Goal: Navigation & Orientation: Find specific page/section

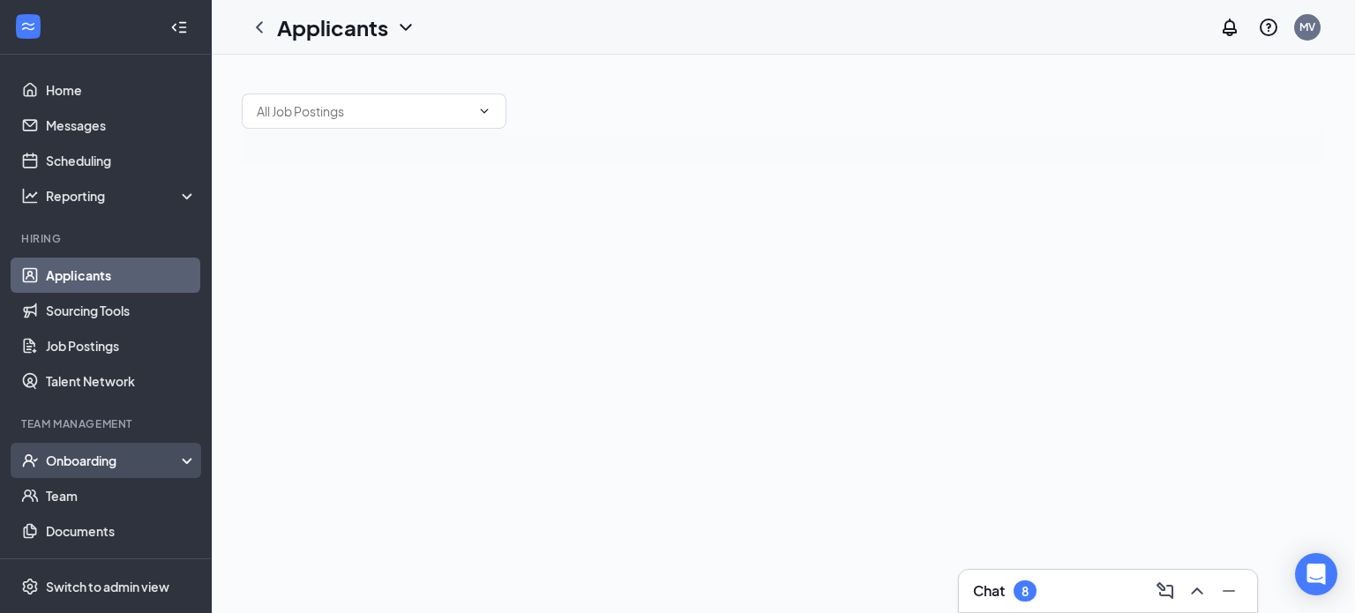
click at [159, 465] on div "Onboarding" at bounding box center [114, 461] width 136 height 18
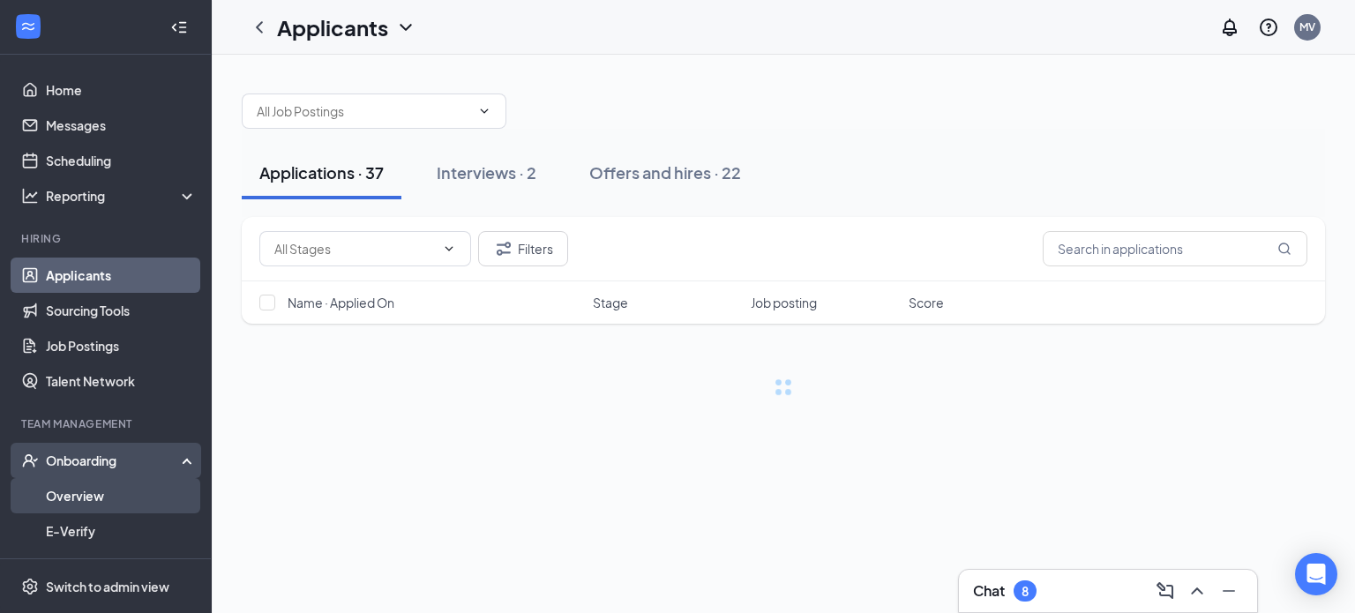
click at [113, 496] on link "Overview" at bounding box center [121, 495] width 151 height 35
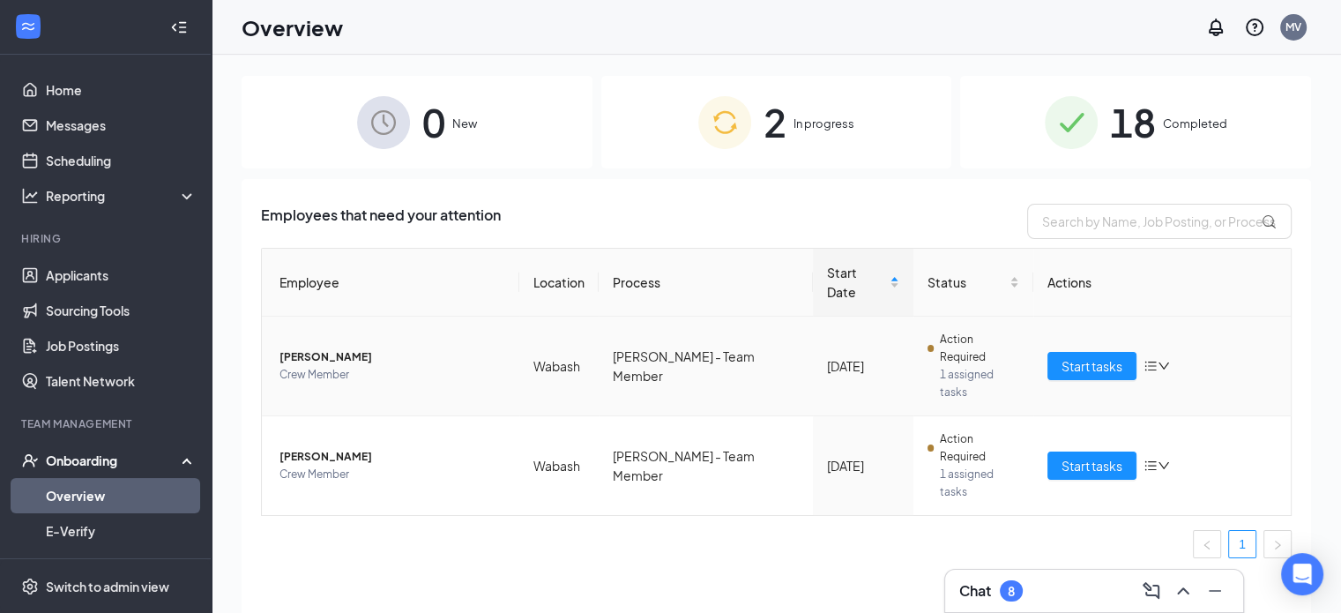
click at [1166, 352] on div "Start tasks" at bounding box center [1162, 366] width 229 height 28
click at [1166, 360] on icon "down" at bounding box center [1164, 366] width 12 height 12
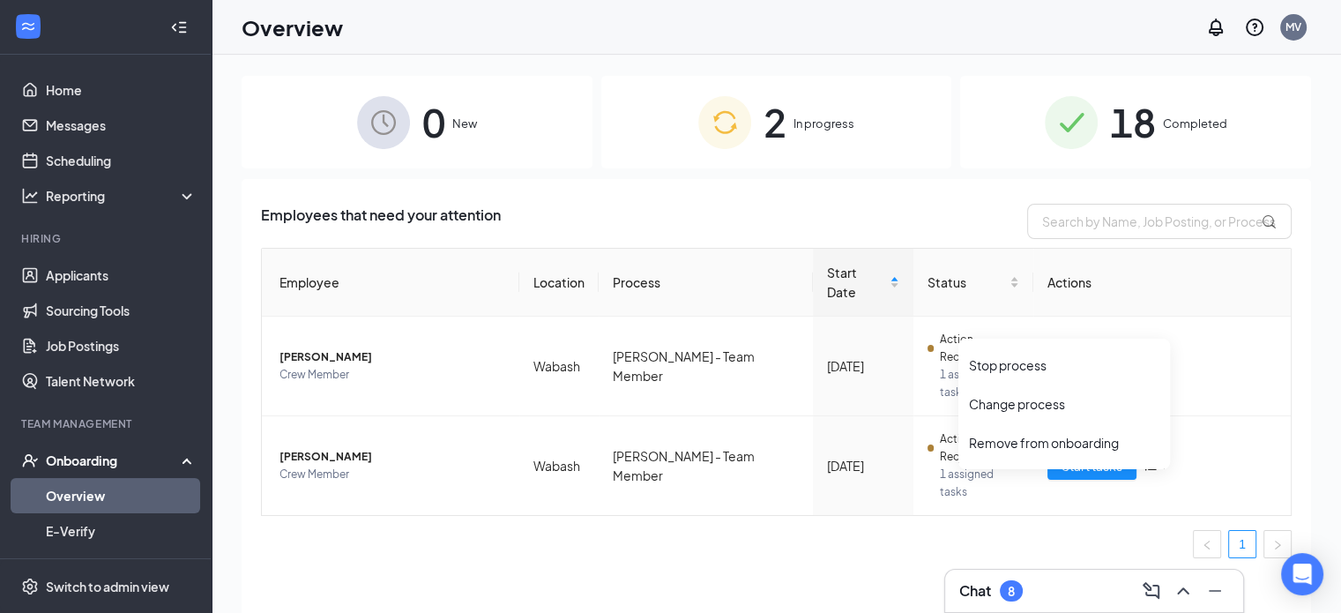
click at [736, 489] on div "Employees that need your attention Employee Location Process Start Date Status …" at bounding box center [777, 418] width 1070 height 478
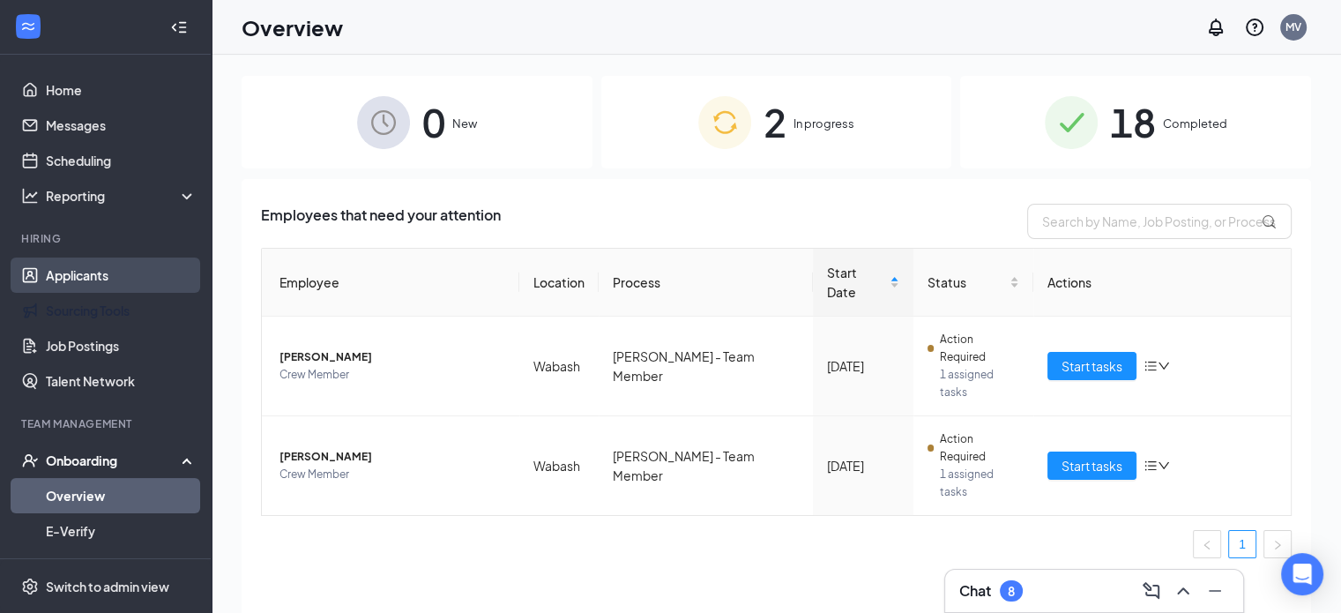
click at [111, 278] on link "Applicants" at bounding box center [121, 275] width 151 height 35
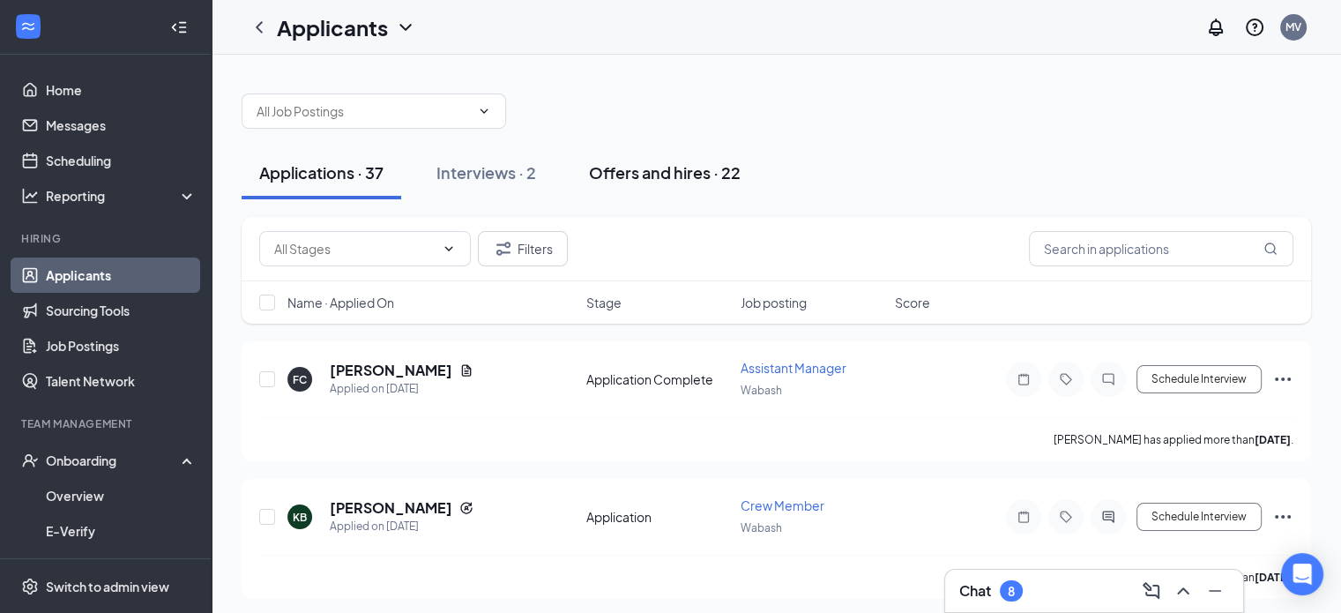
click at [678, 174] on div "Offers and hires · 22" at bounding box center [665, 172] width 152 height 22
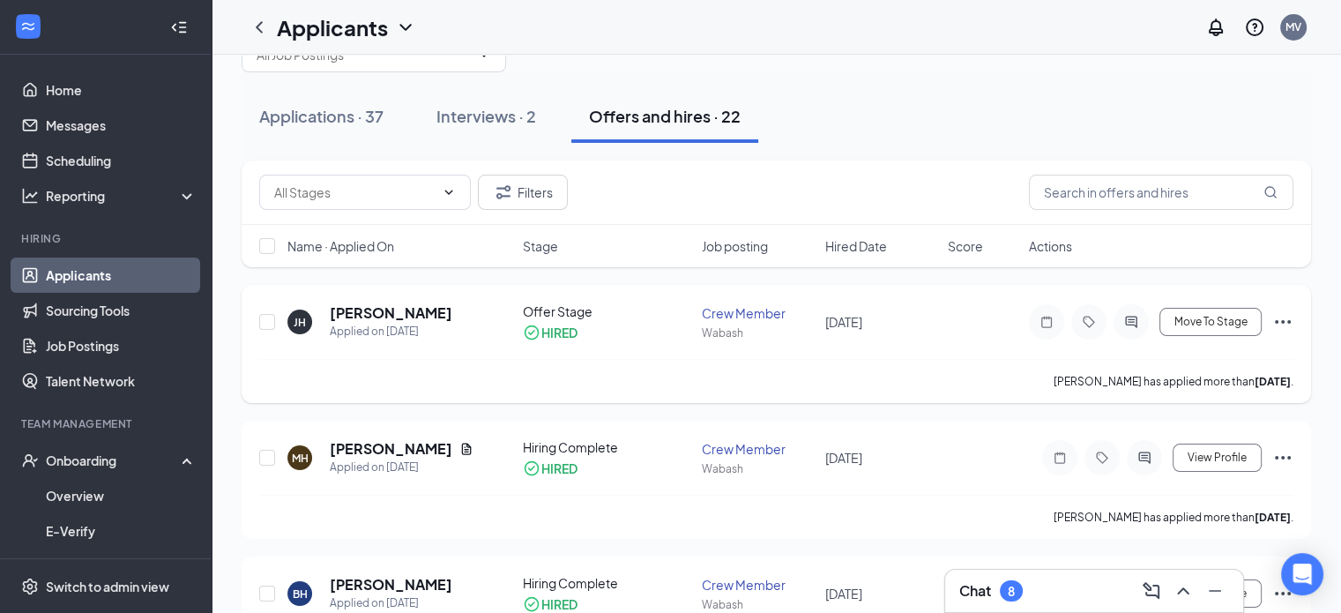
scroll to position [88, 0]
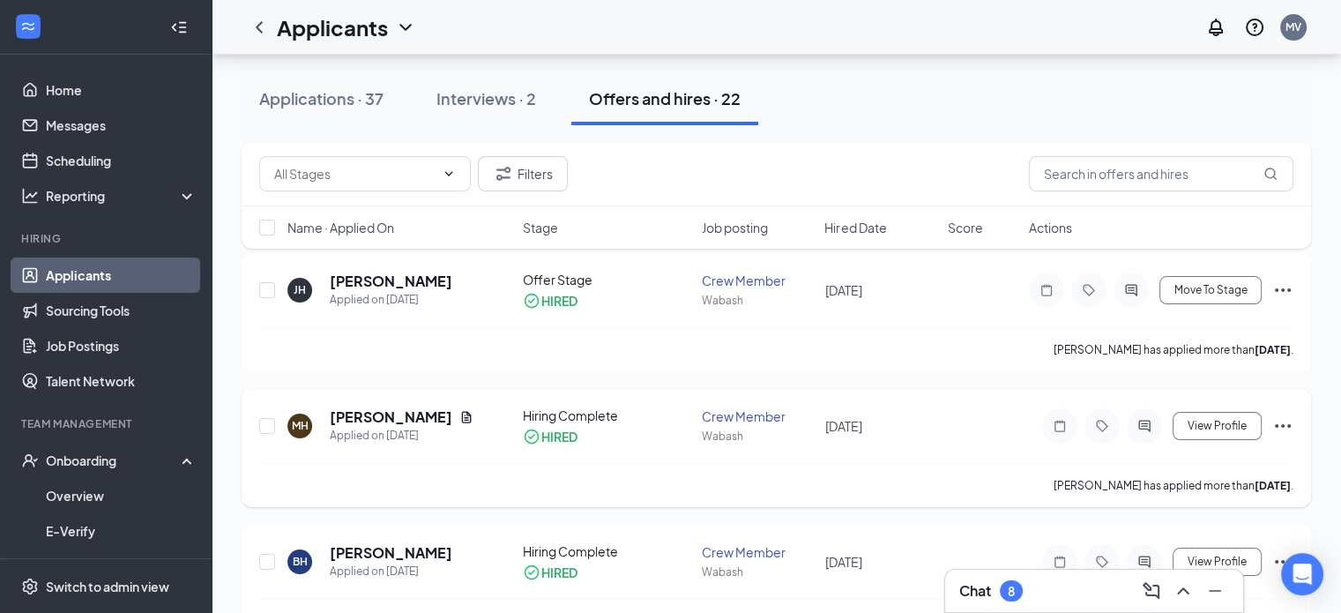
click at [1279, 422] on icon "Ellipses" at bounding box center [1283, 425] width 21 height 21
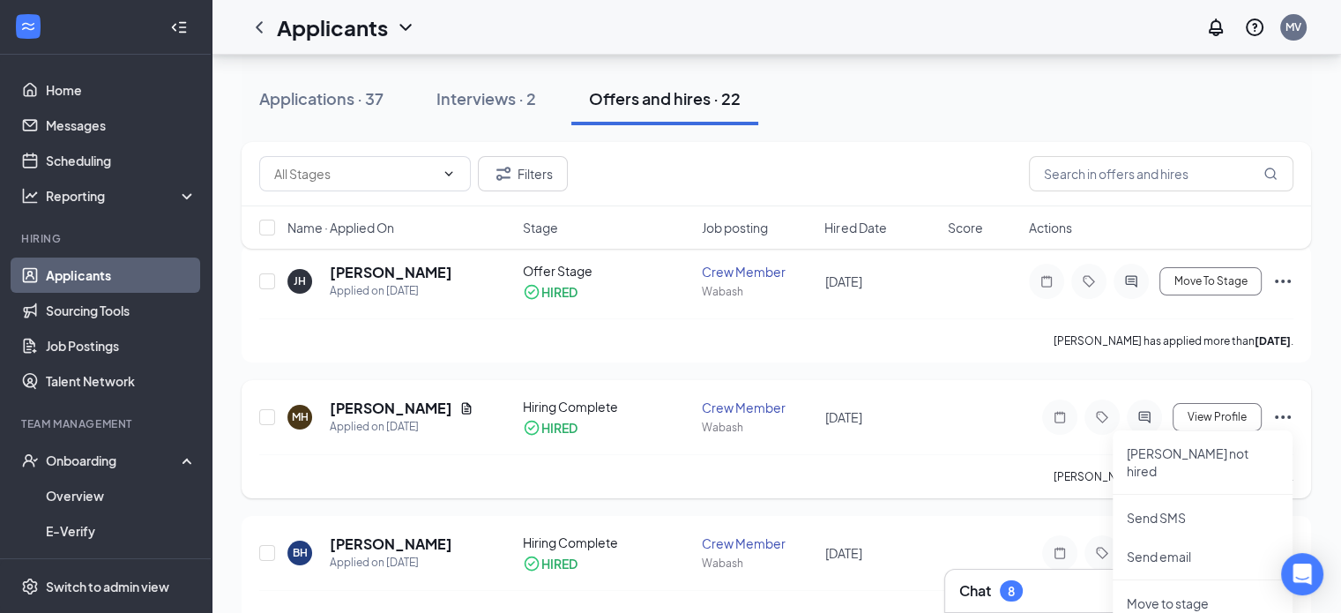
scroll to position [176, 0]
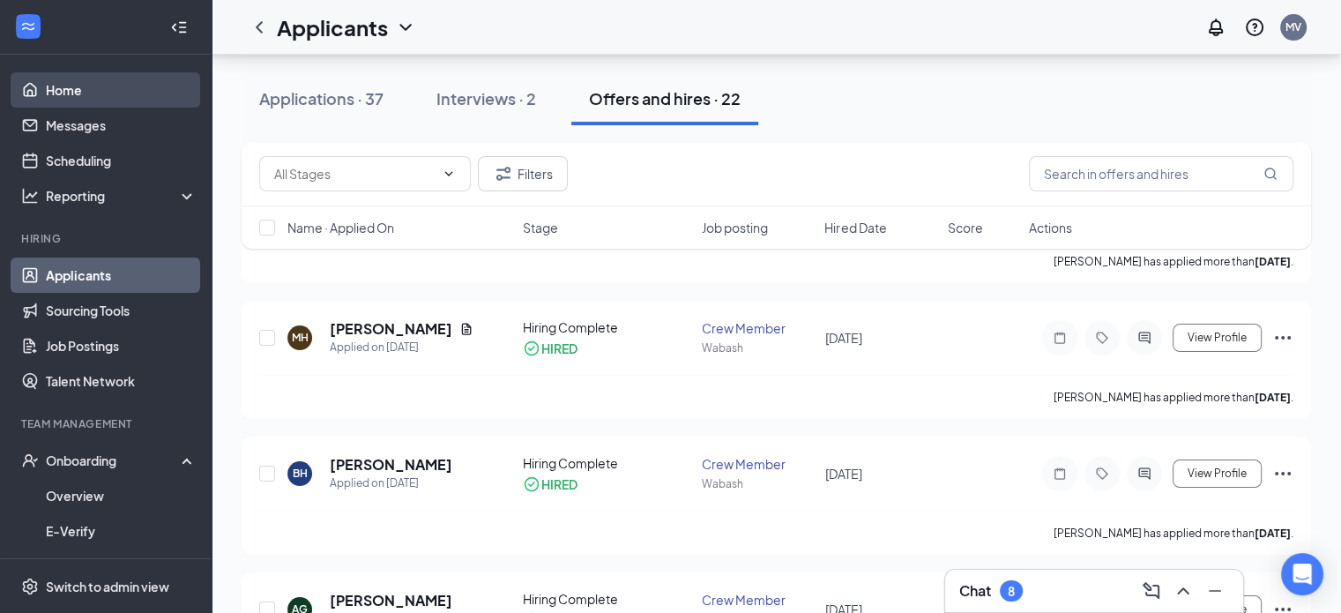
click at [90, 92] on link "Home" at bounding box center [121, 89] width 151 height 35
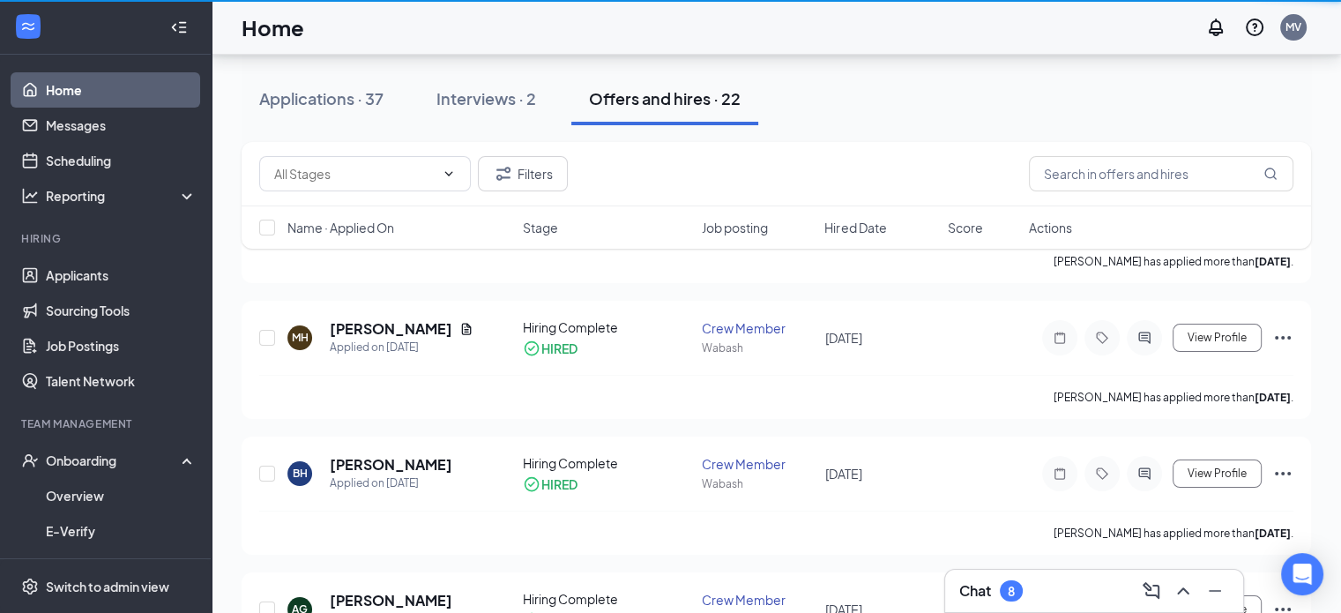
scroll to position [37, 0]
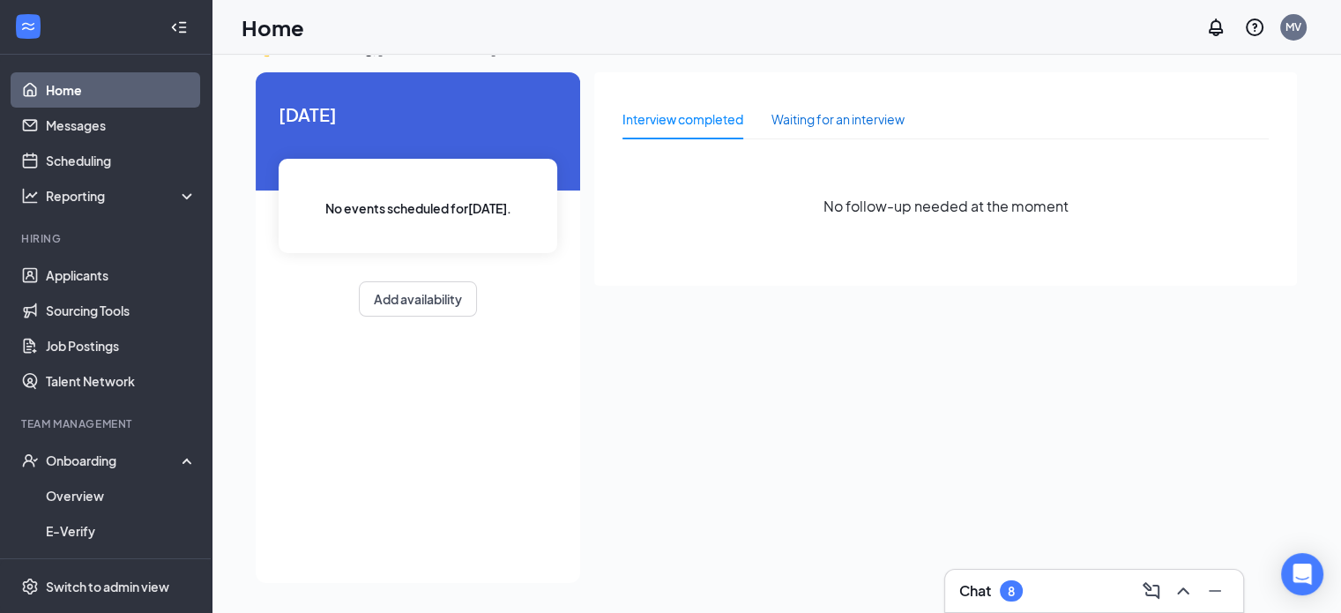
click at [853, 119] on div "Waiting for an interview" at bounding box center [838, 118] width 133 height 19
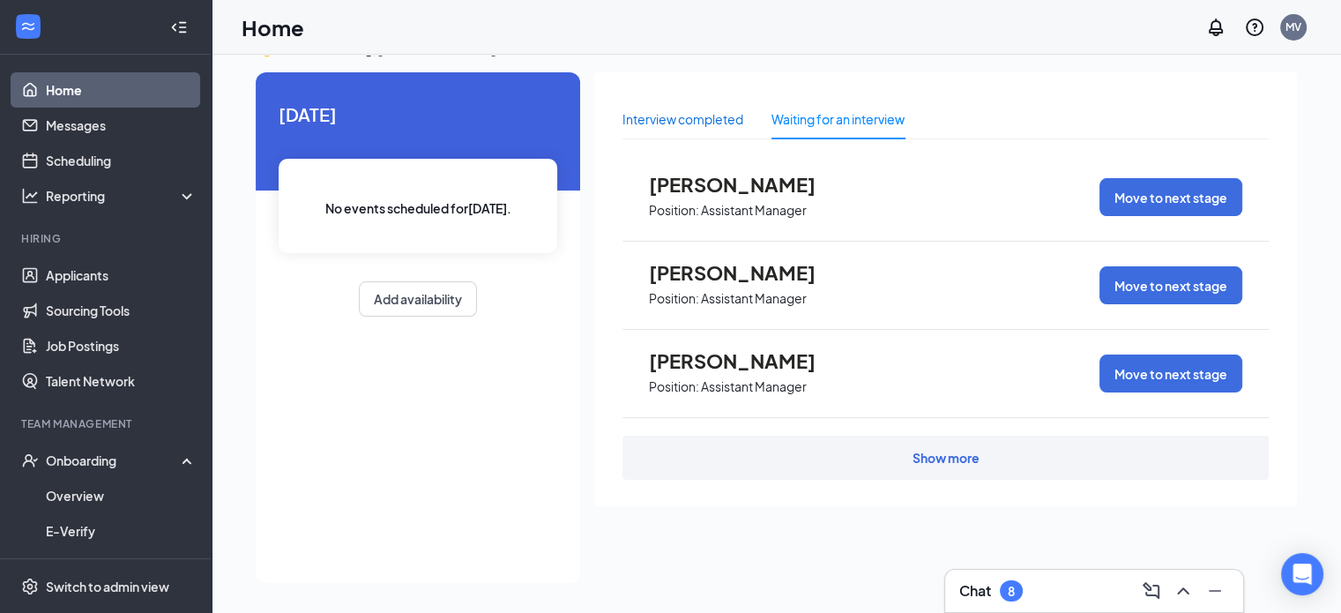
click at [677, 116] on div "Interview completed" at bounding box center [683, 118] width 121 height 19
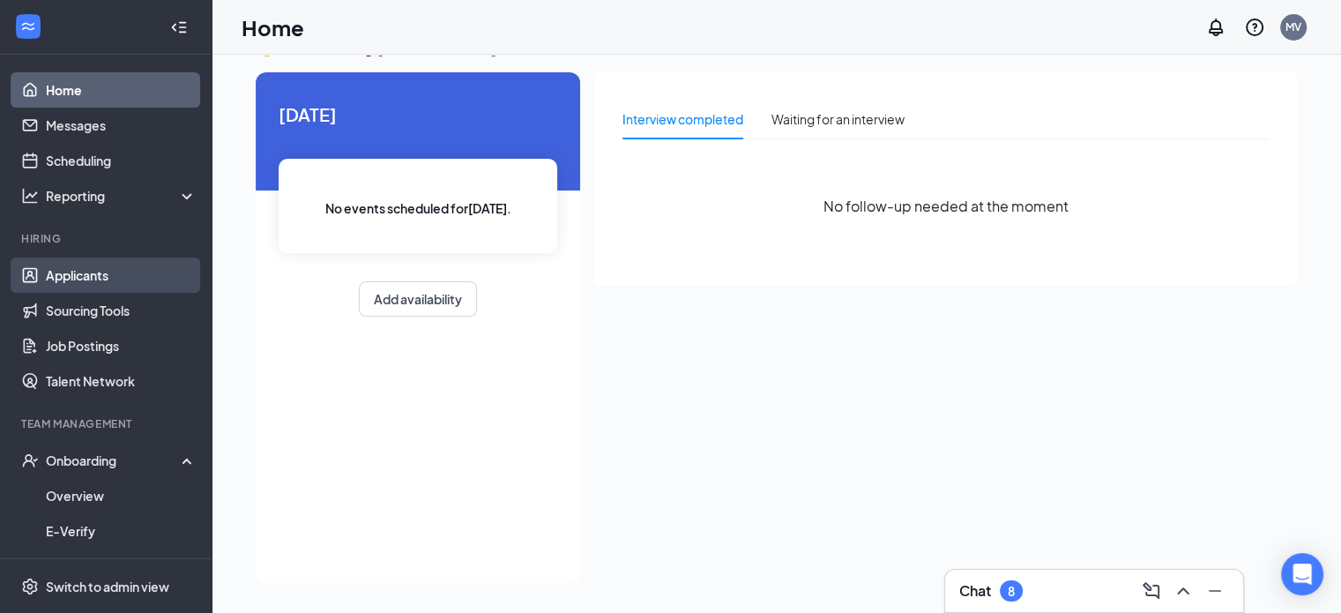
click at [92, 275] on link "Applicants" at bounding box center [121, 275] width 151 height 35
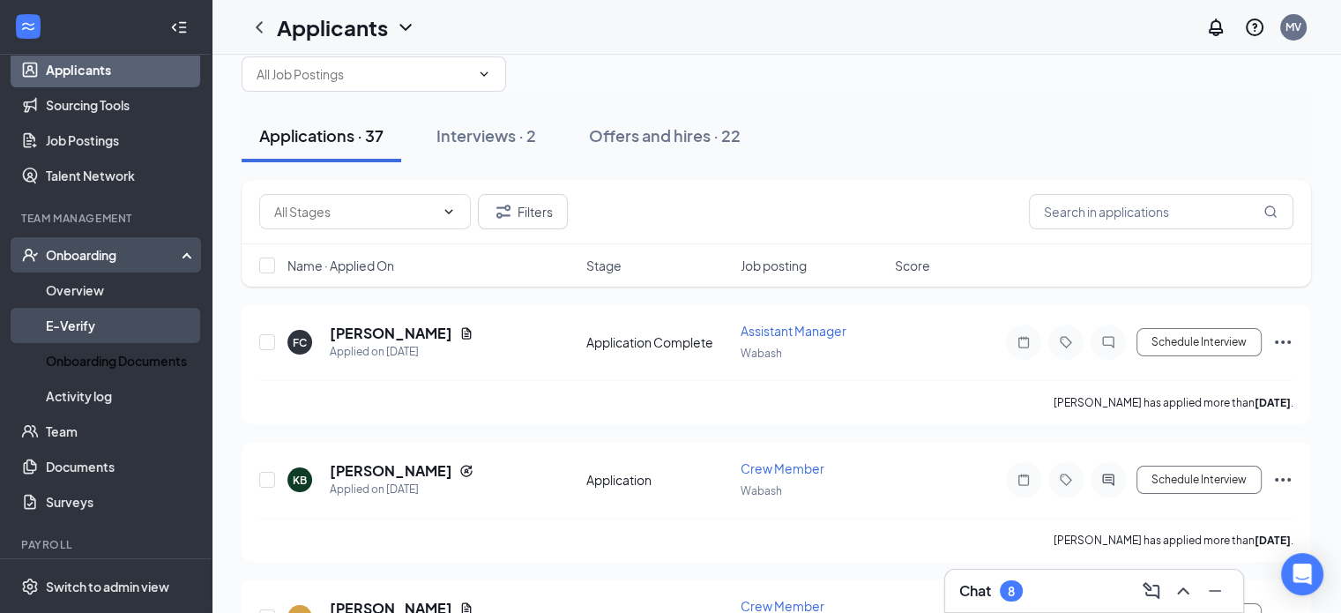
scroll to position [165, 0]
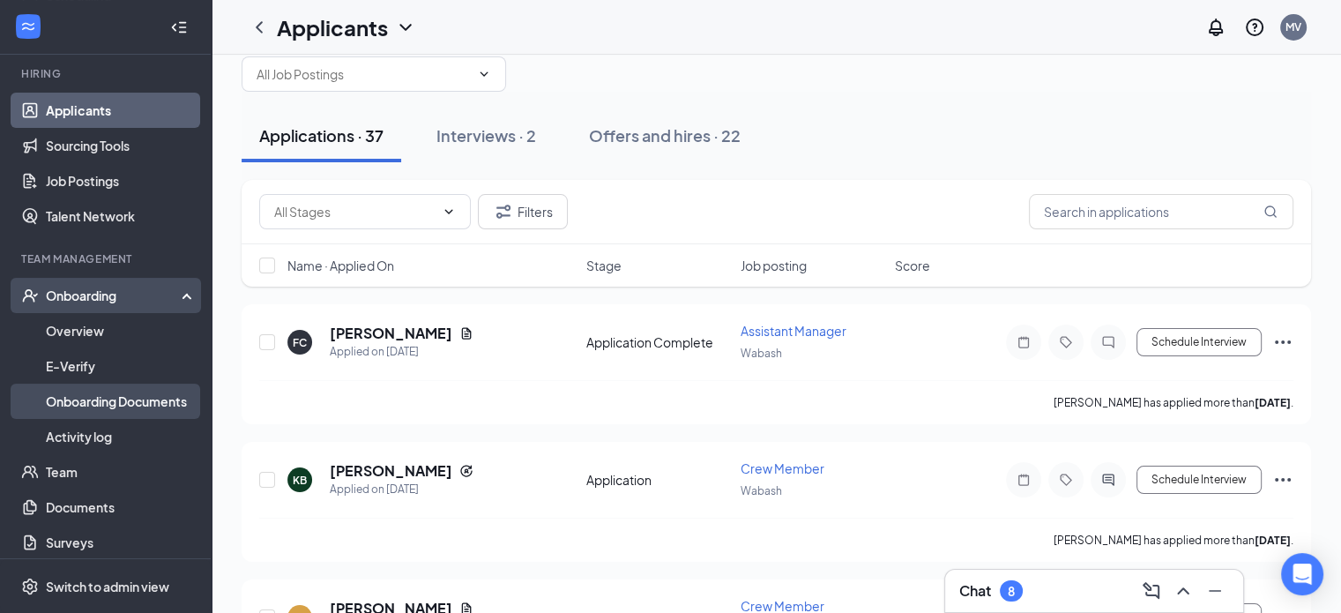
click at [134, 402] on link "Onboarding Documents" at bounding box center [121, 401] width 151 height 35
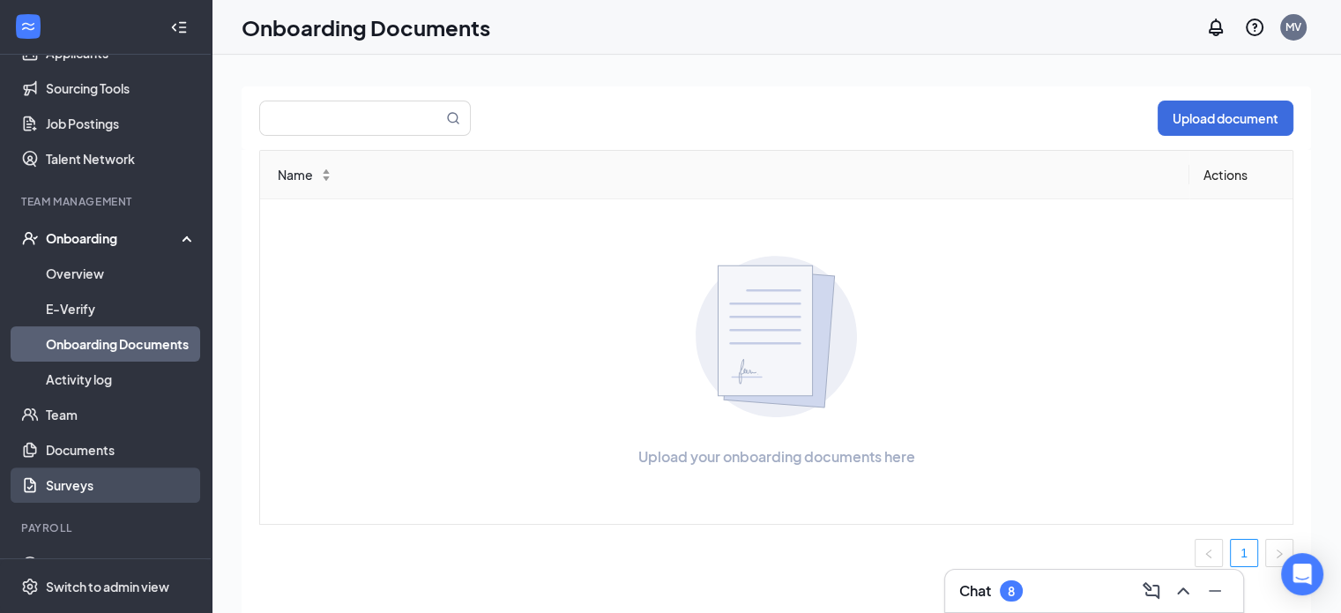
scroll to position [253, 0]
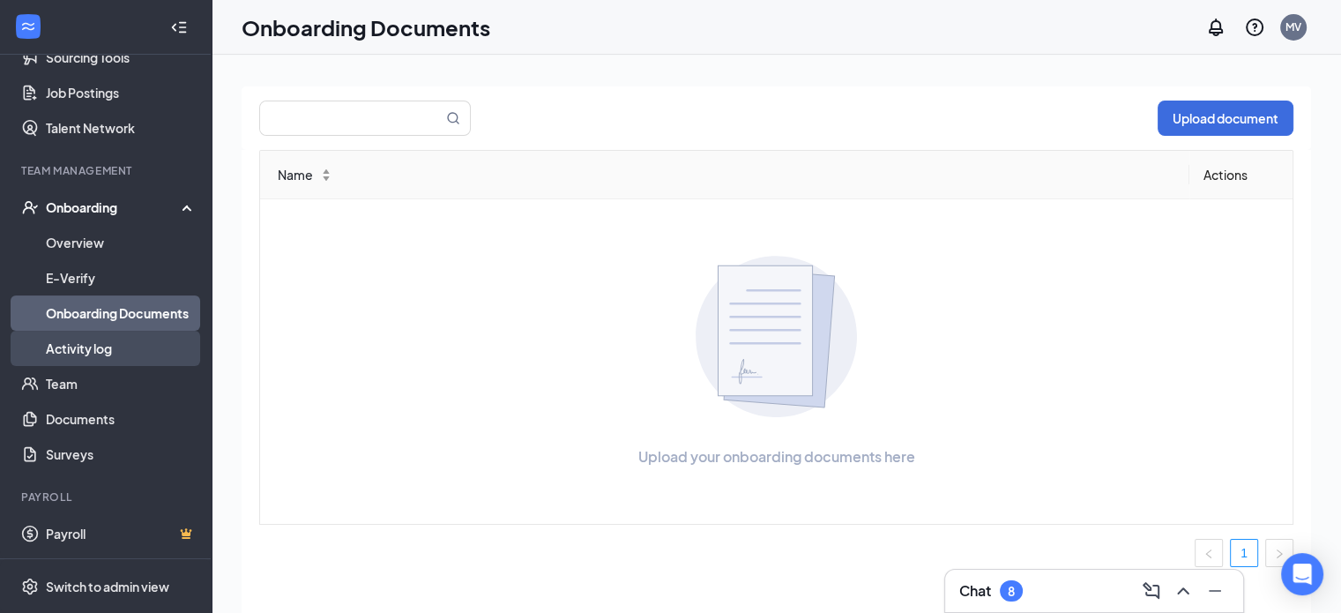
click at [126, 354] on link "Activity log" at bounding box center [121, 348] width 151 height 35
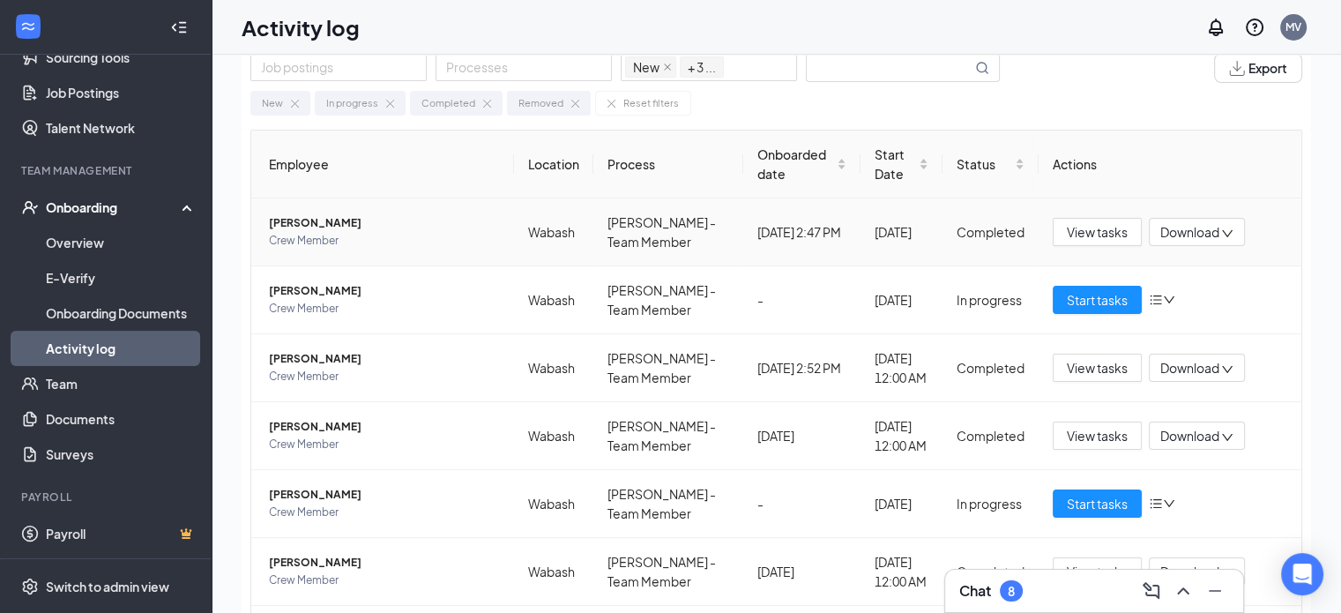
click at [1224, 236] on icon "down" at bounding box center [1227, 234] width 12 height 12
click at [1288, 235] on td "View tasks Download" at bounding box center [1170, 232] width 263 height 68
click at [1163, 300] on icon "down" at bounding box center [1169, 300] width 12 height 12
click at [1266, 308] on div "Start tasks" at bounding box center [1170, 300] width 235 height 28
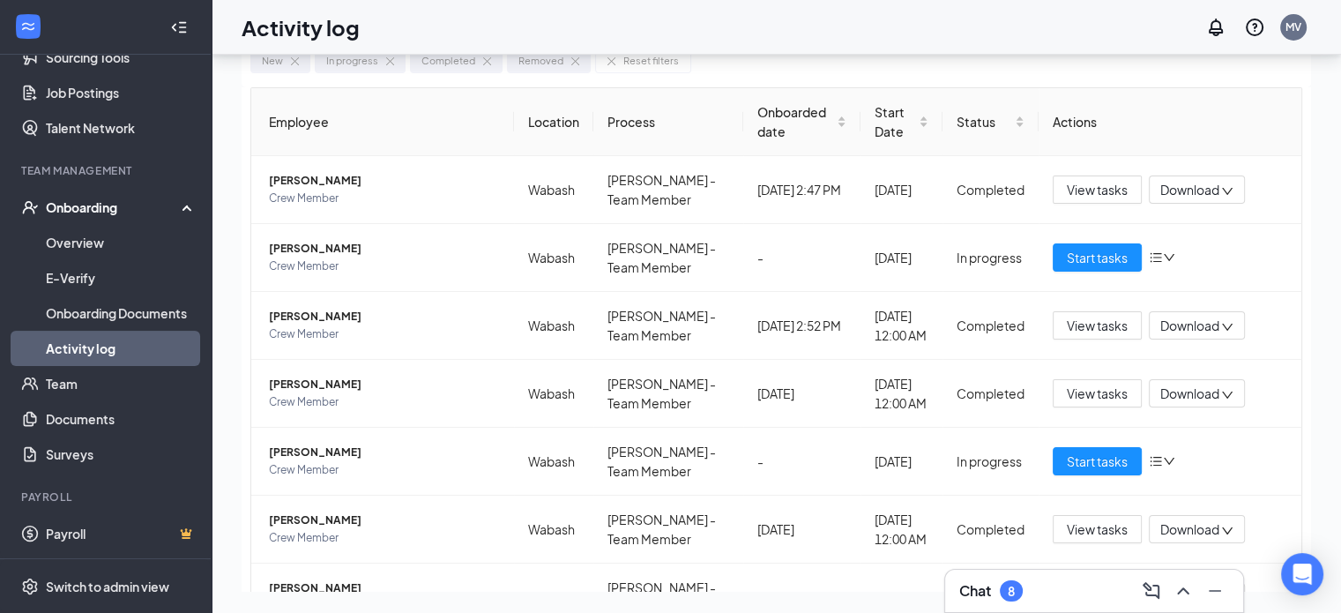
scroll to position [252, 0]
click at [86, 384] on link "Team" at bounding box center [121, 384] width 151 height 35
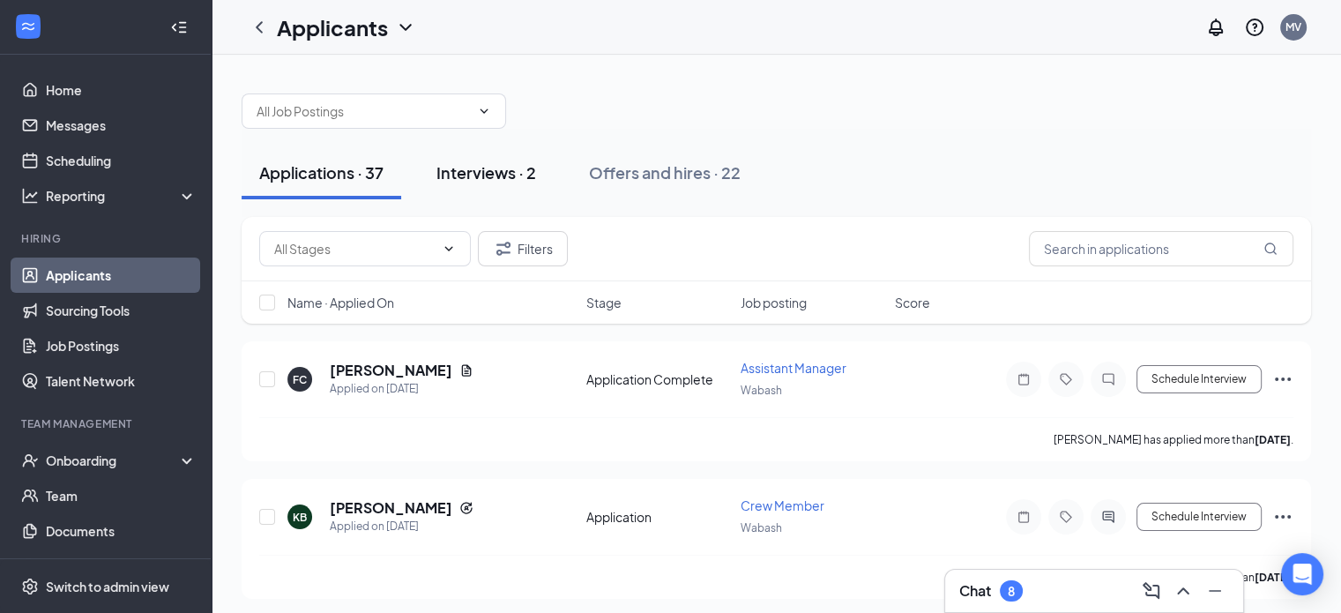
click at [504, 165] on div "Interviews · 2" at bounding box center [487, 172] width 100 height 22
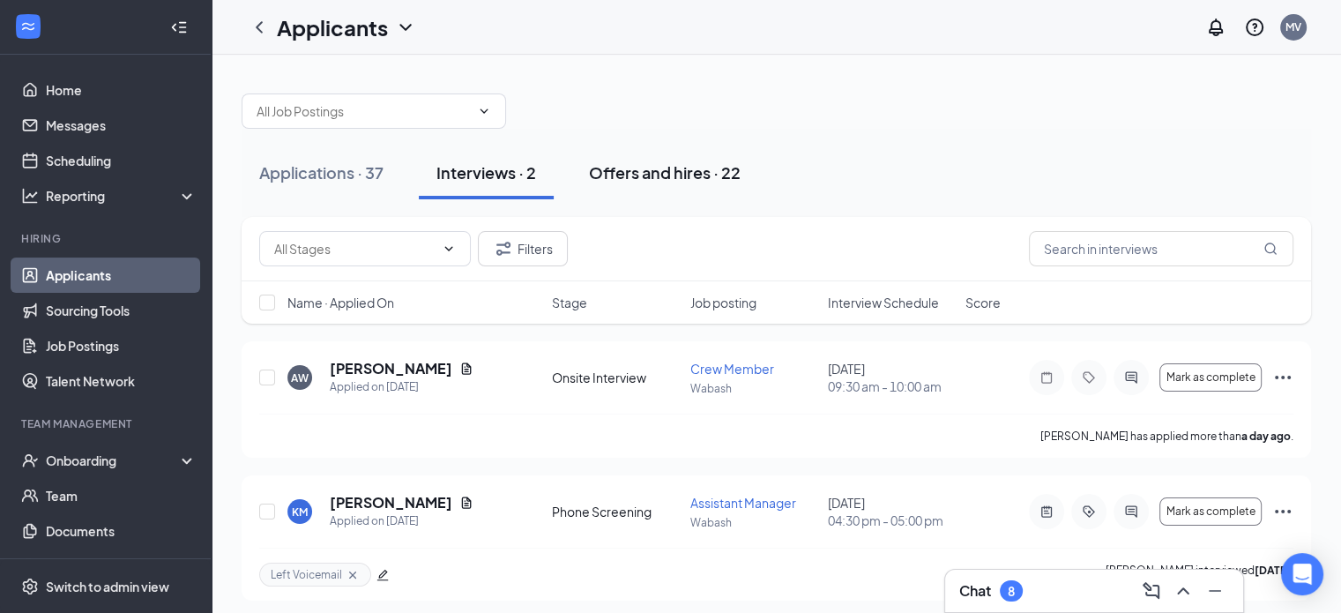
click at [600, 168] on div "Offers and hires · 22" at bounding box center [665, 172] width 152 height 22
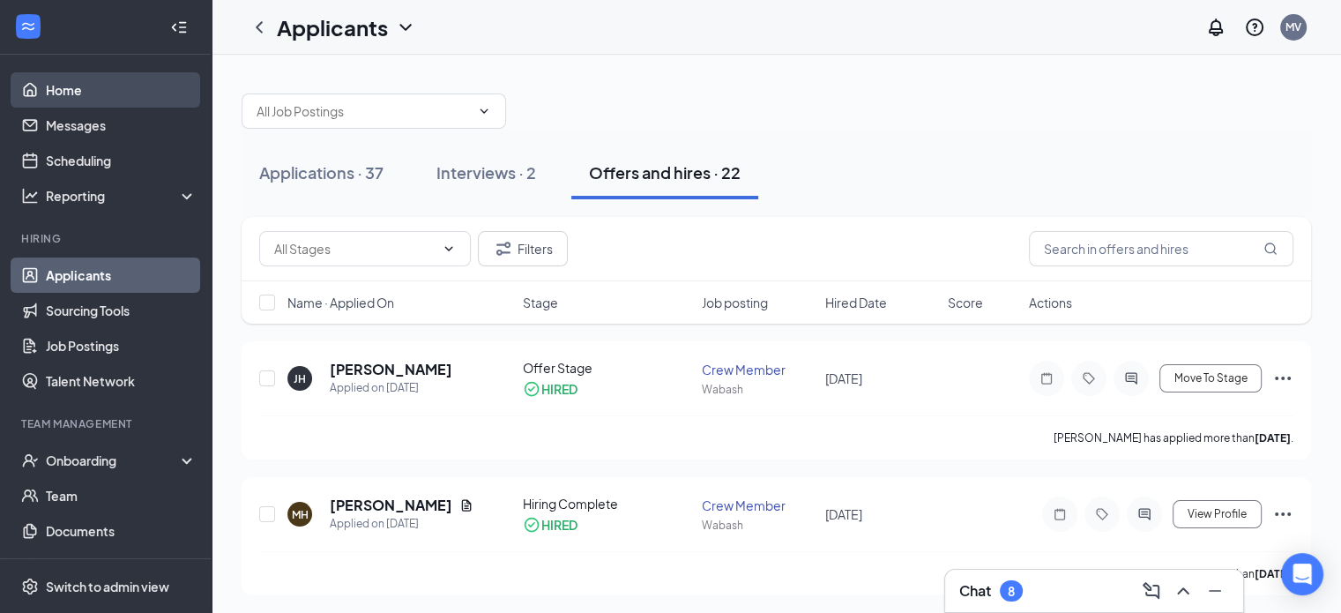
click at [56, 84] on link "Home" at bounding box center [121, 89] width 151 height 35
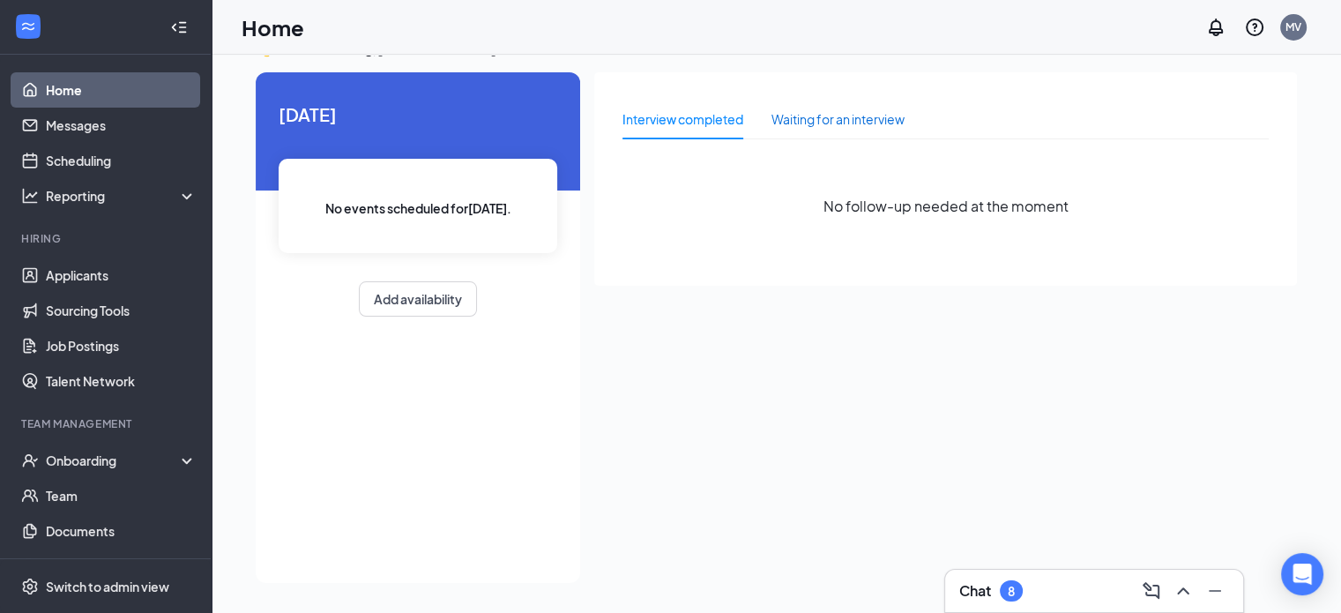
click at [834, 111] on div "Waiting for an interview" at bounding box center [838, 118] width 133 height 19
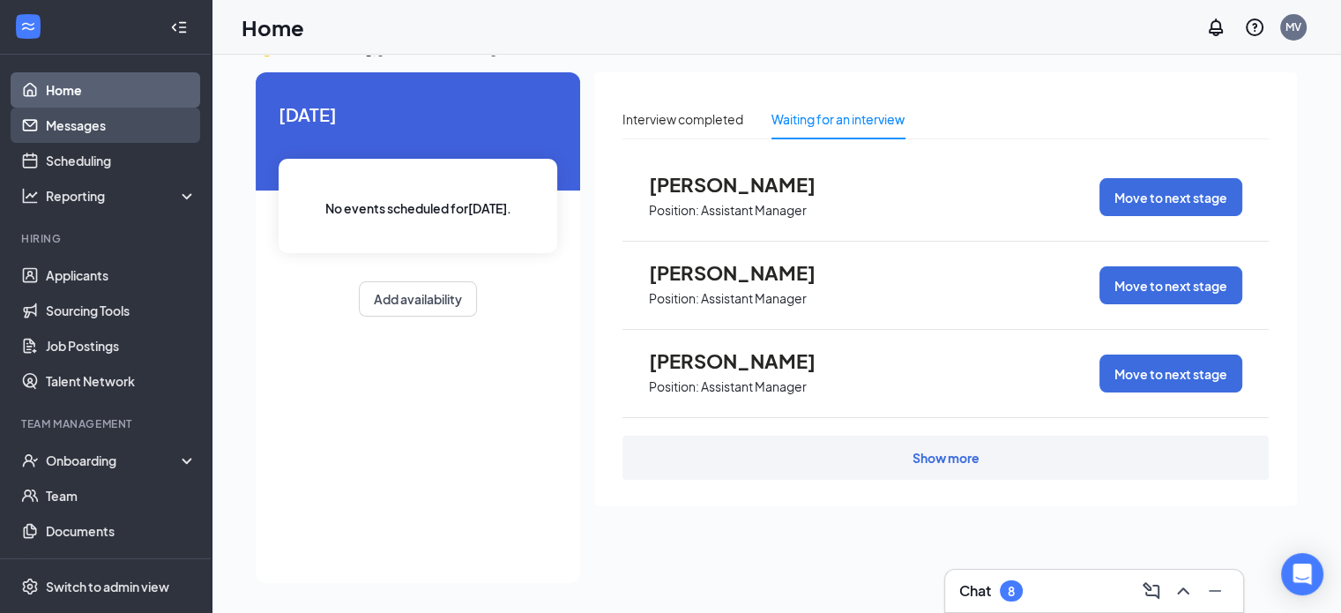
click at [116, 132] on link "Messages" at bounding box center [121, 125] width 151 height 35
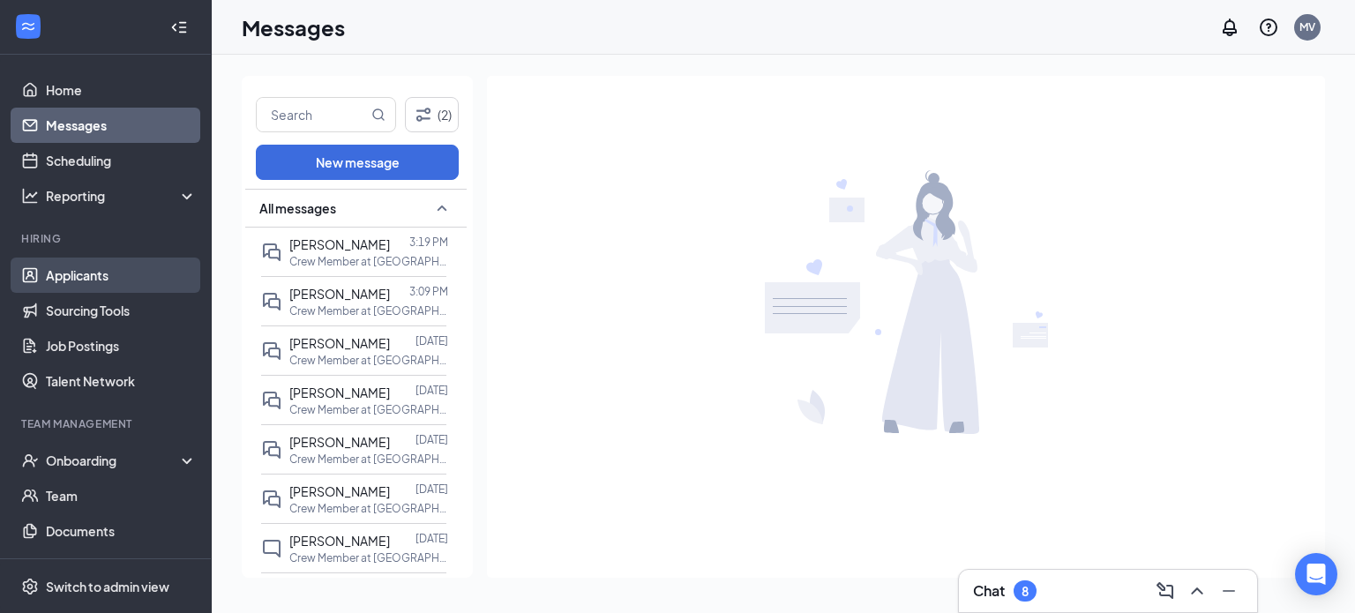
click at [107, 278] on link "Applicants" at bounding box center [121, 275] width 151 height 35
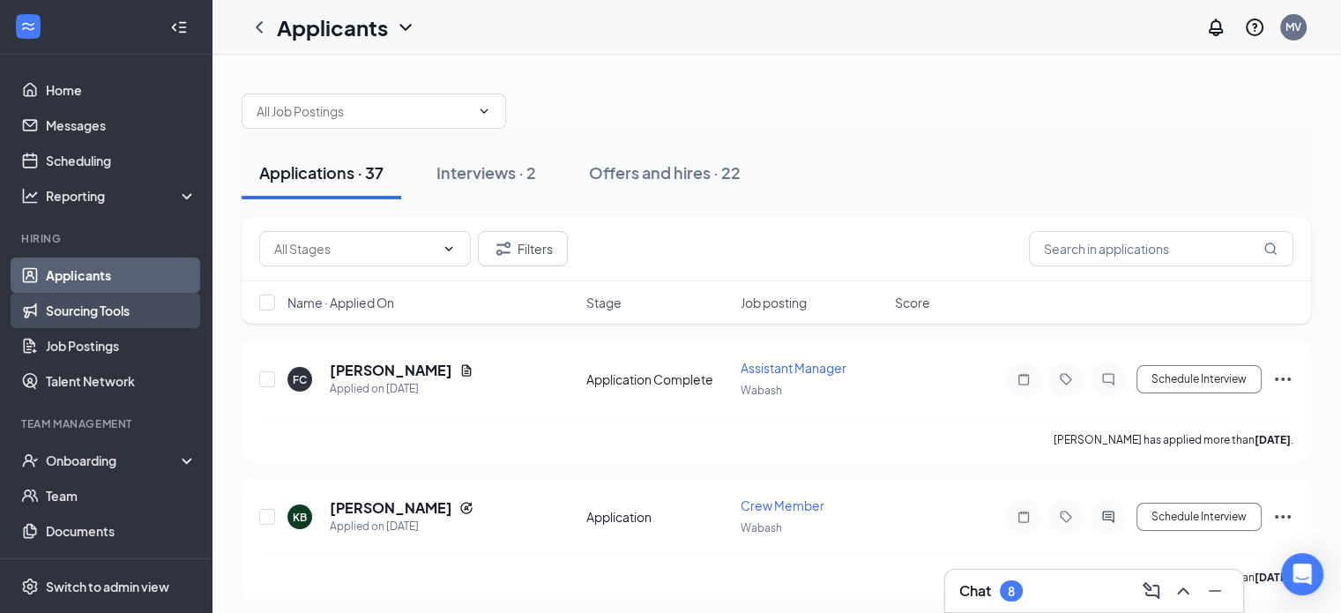
click at [131, 310] on link "Sourcing Tools" at bounding box center [121, 310] width 151 height 35
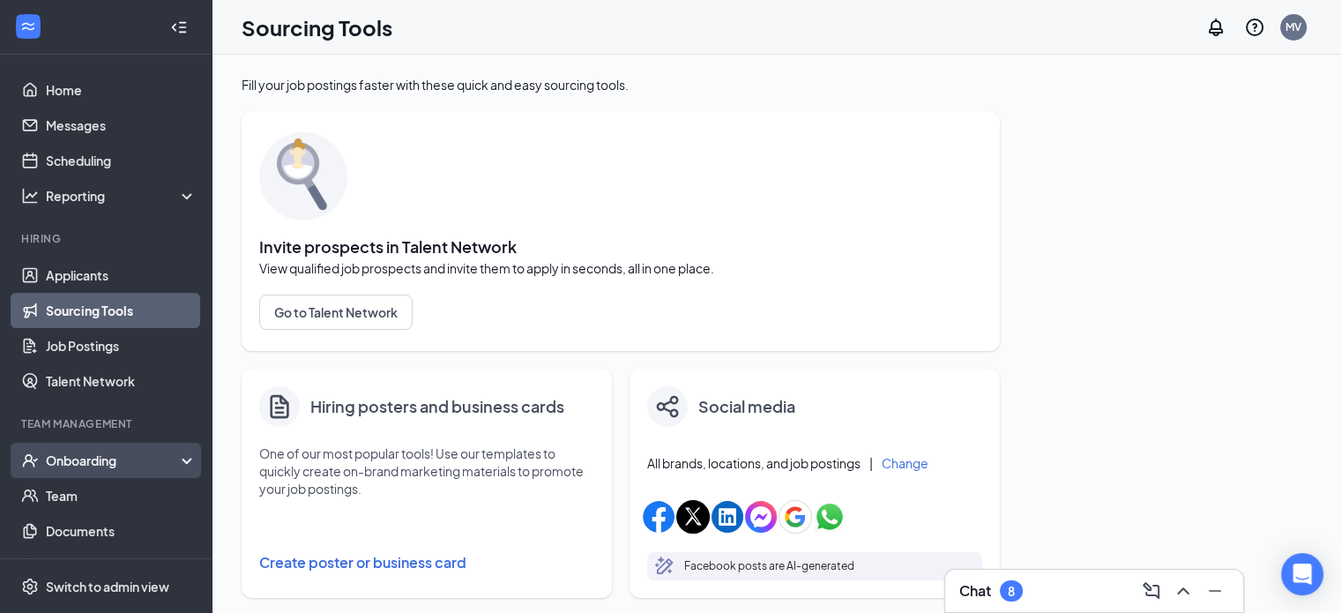
click at [120, 451] on div "Onboarding" at bounding box center [106, 460] width 212 height 35
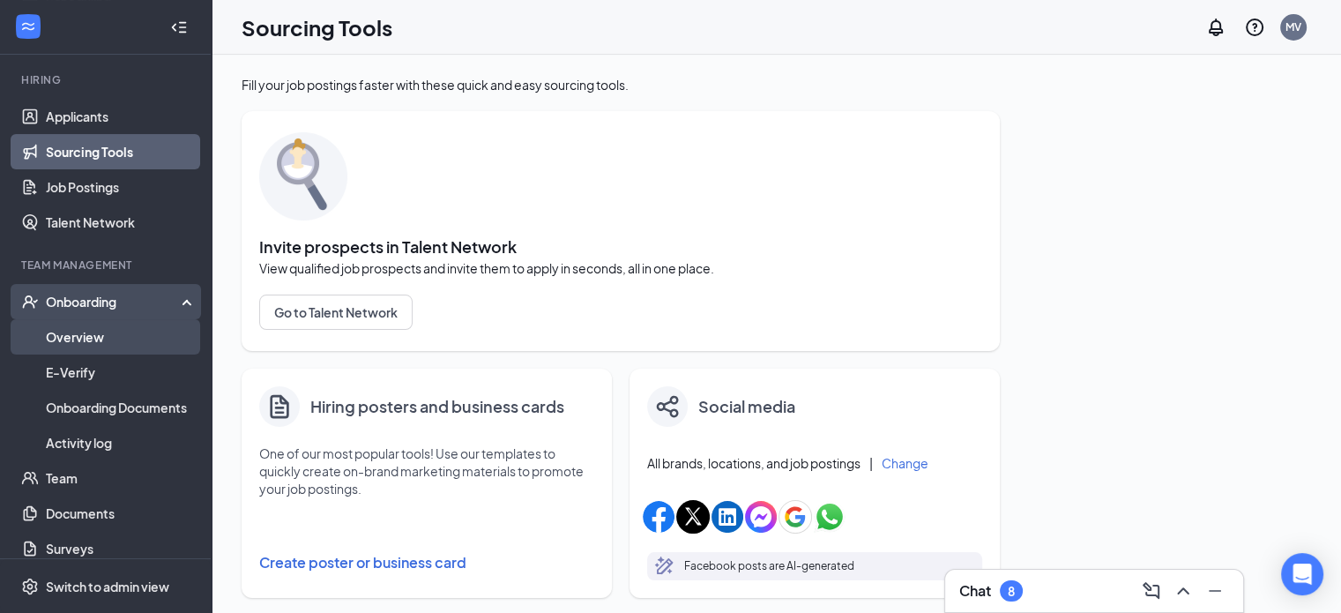
scroll to position [176, 0]
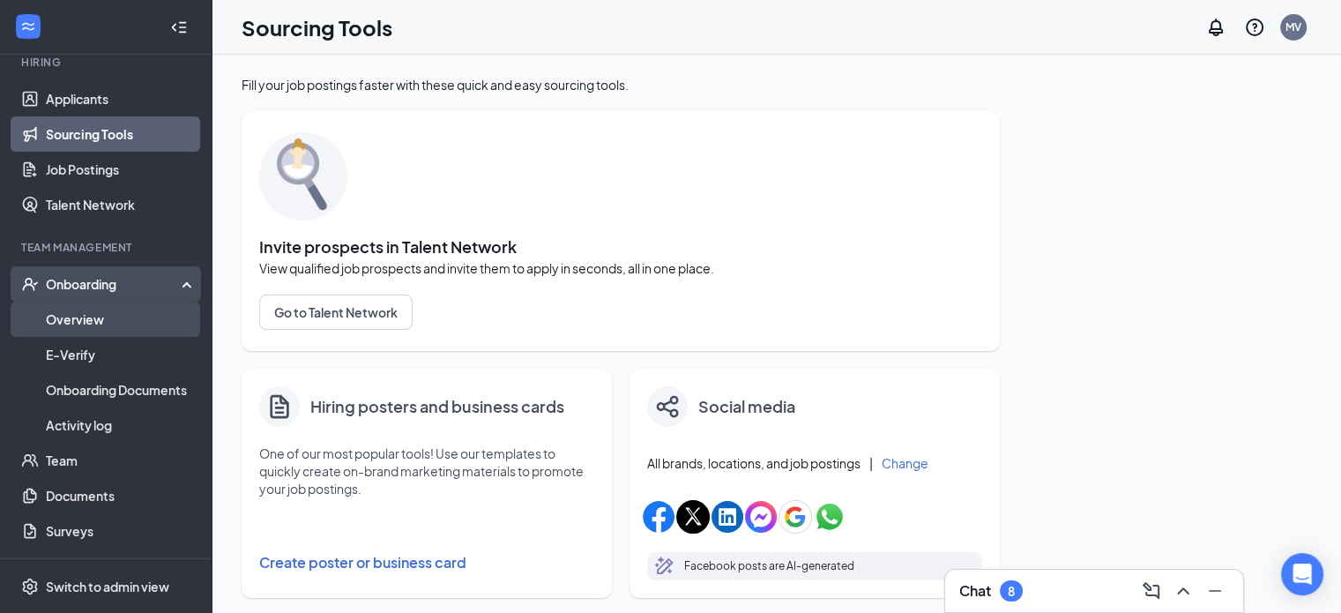
click at [121, 314] on link "Overview" at bounding box center [121, 319] width 151 height 35
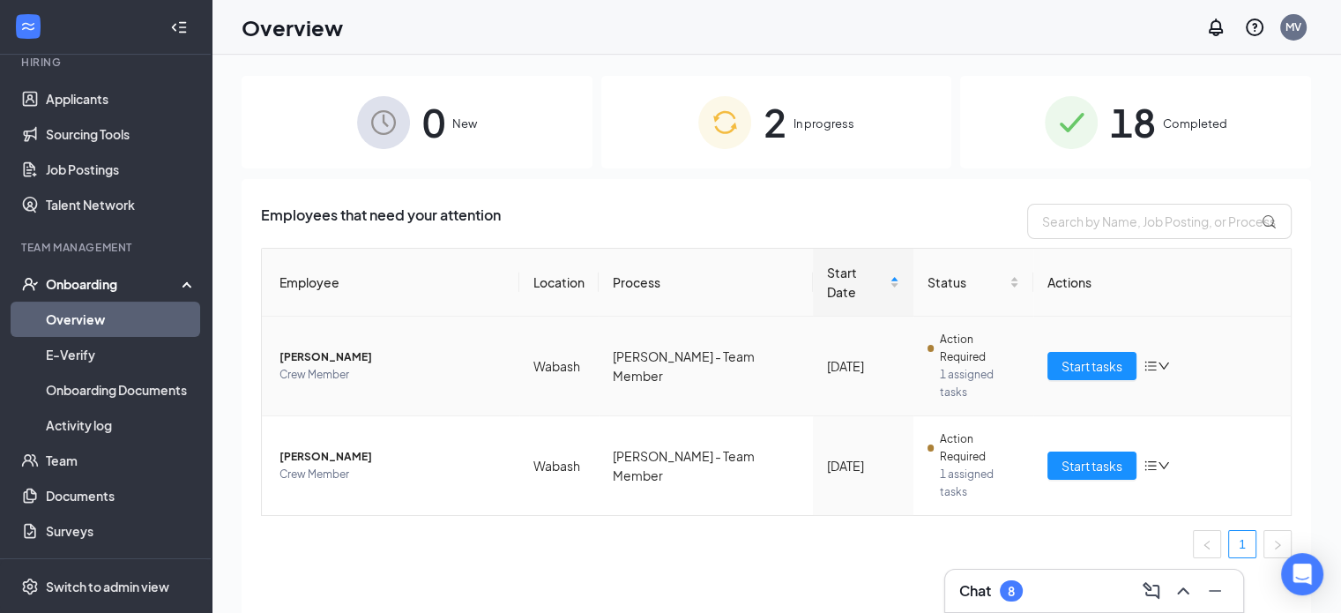
click at [1152, 359] on icon "bars" at bounding box center [1151, 366] width 14 height 14
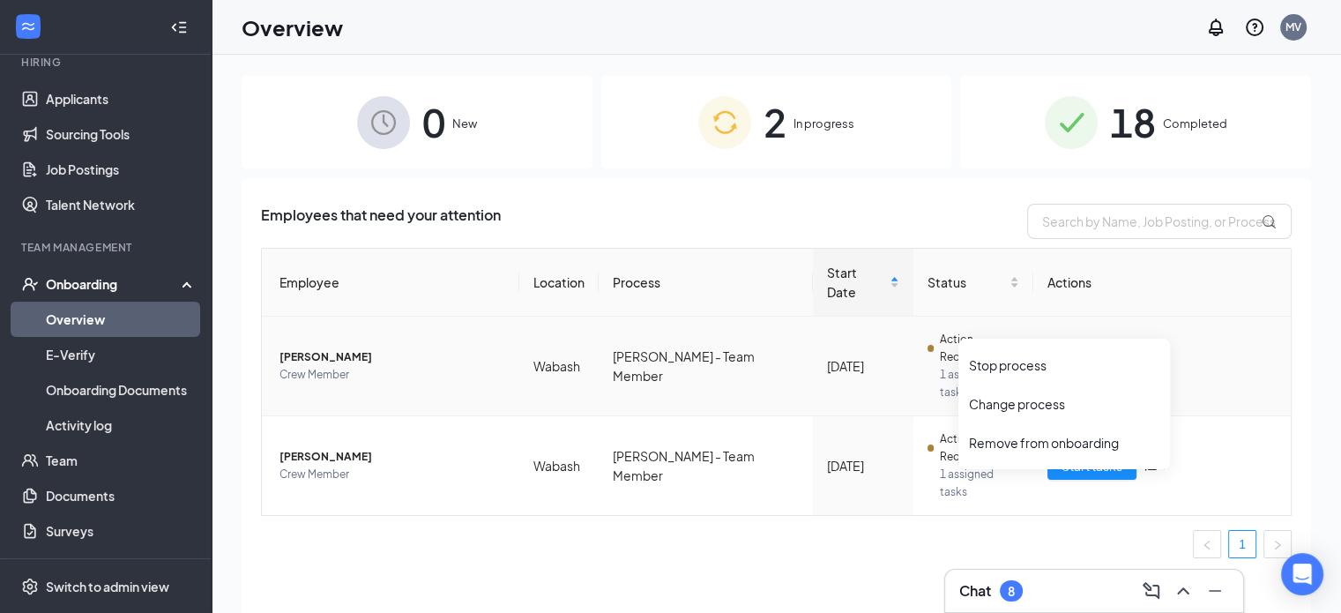
click at [1168, 362] on icon "down" at bounding box center [1164, 365] width 11 height 7
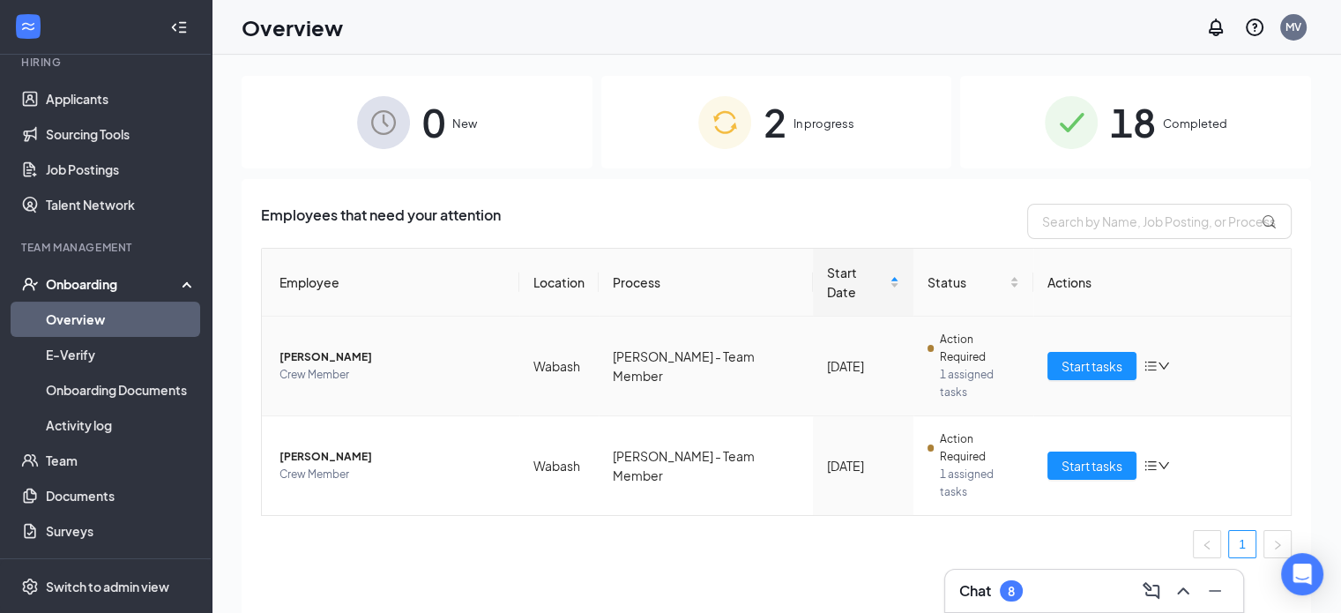
click at [1168, 362] on icon "down" at bounding box center [1164, 365] width 11 height 7
drag, startPoint x: 677, startPoint y: 479, endPoint x: 507, endPoint y: 436, distance: 175.6
click at [676, 479] on div "Employee Location Process Start Date Status Actions Jonathan A Hueston Crew Mem…" at bounding box center [776, 410] width 1031 height 325
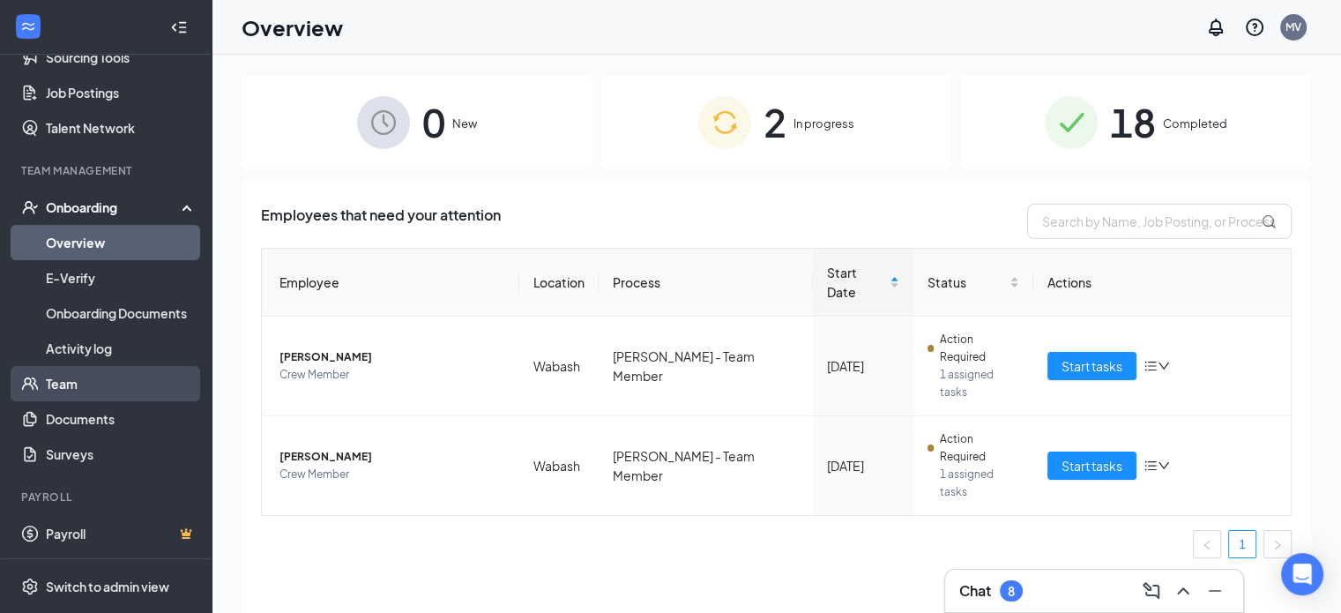
click at [116, 387] on link "Team" at bounding box center [121, 383] width 151 height 35
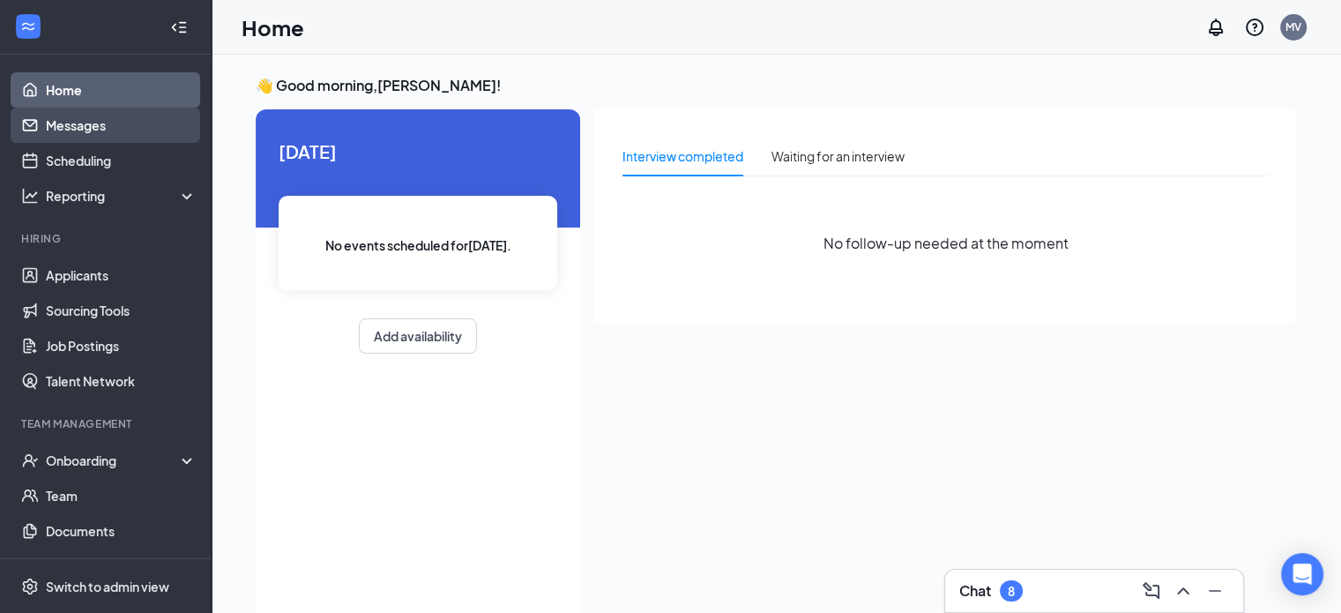
click at [139, 137] on link "Messages" at bounding box center [121, 125] width 151 height 35
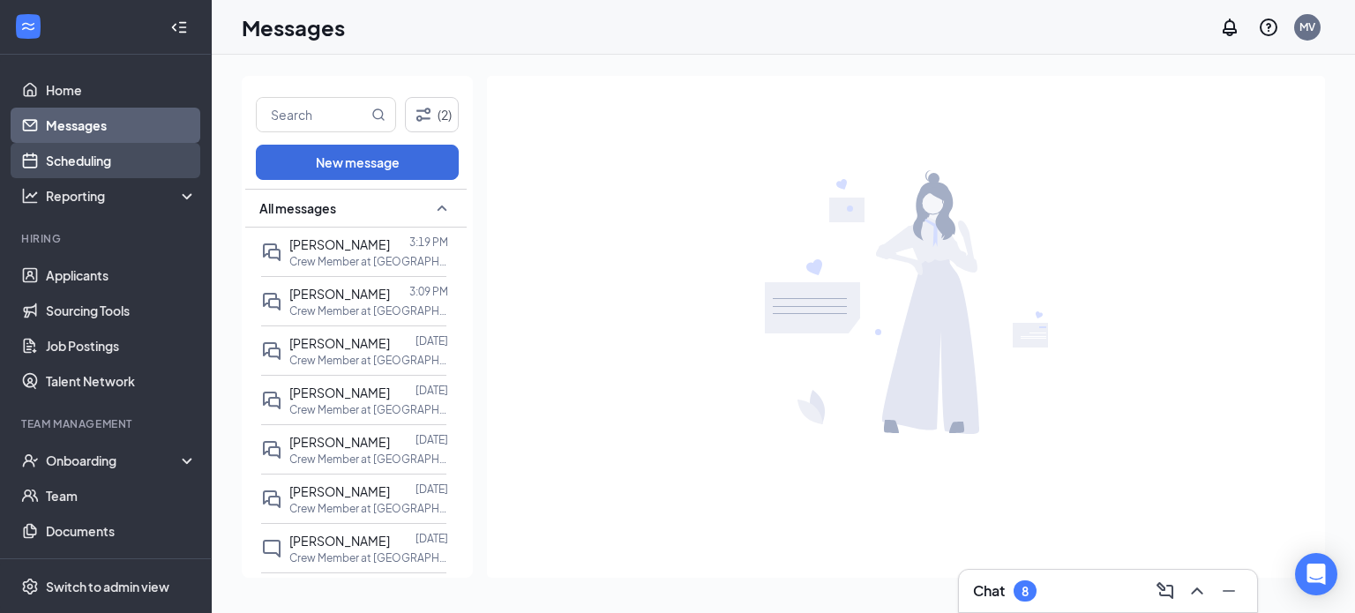
click at [132, 156] on link "Scheduling" at bounding box center [121, 160] width 151 height 35
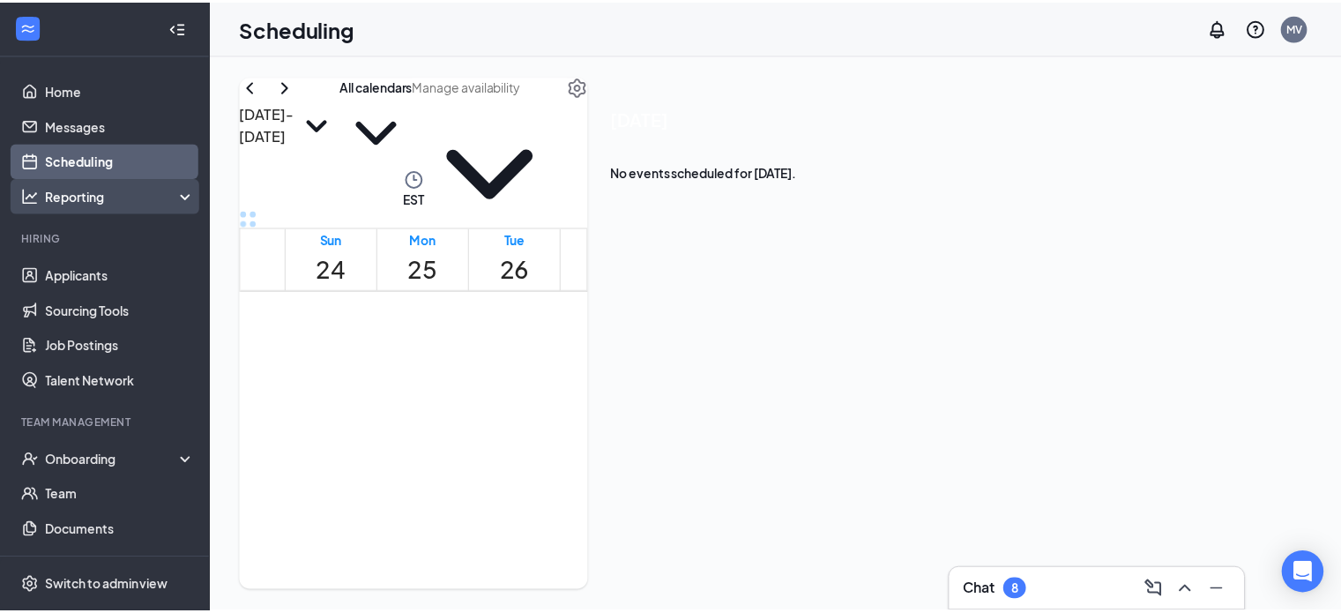
scroll to position [88, 0]
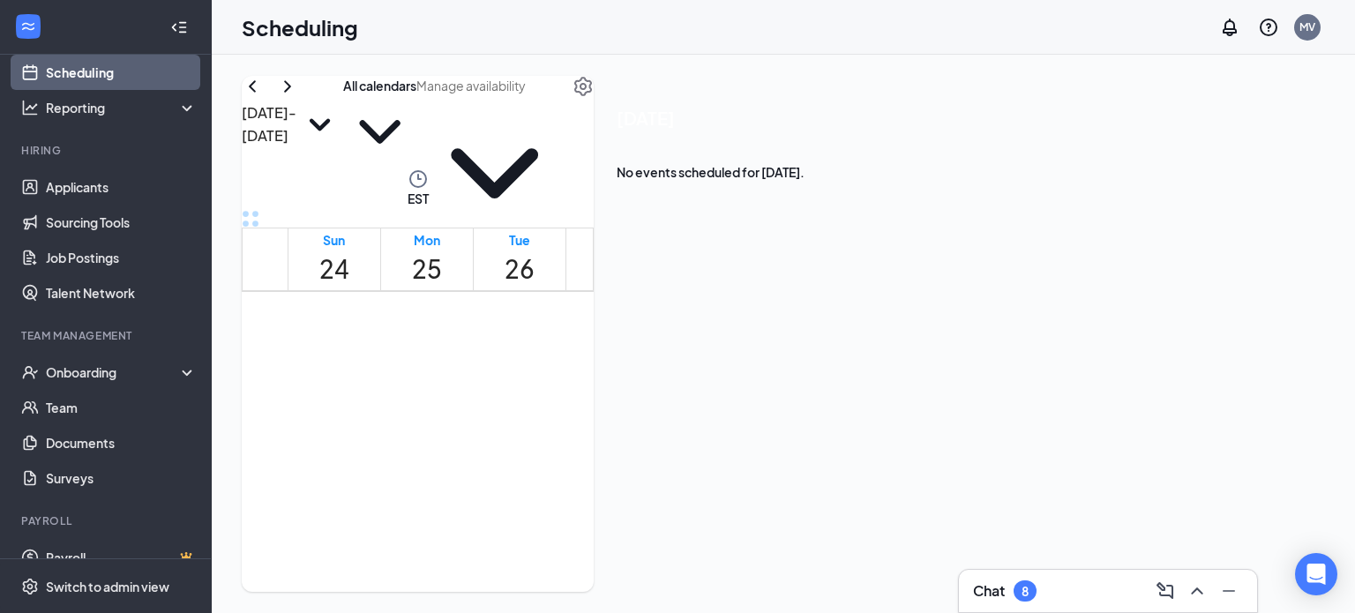
click at [120, 168] on li "Hiring Applicants Sourcing Tools Job Postings Talent Network" at bounding box center [105, 227] width 211 height 168
click at [113, 182] on link "Applicants" at bounding box center [121, 186] width 151 height 35
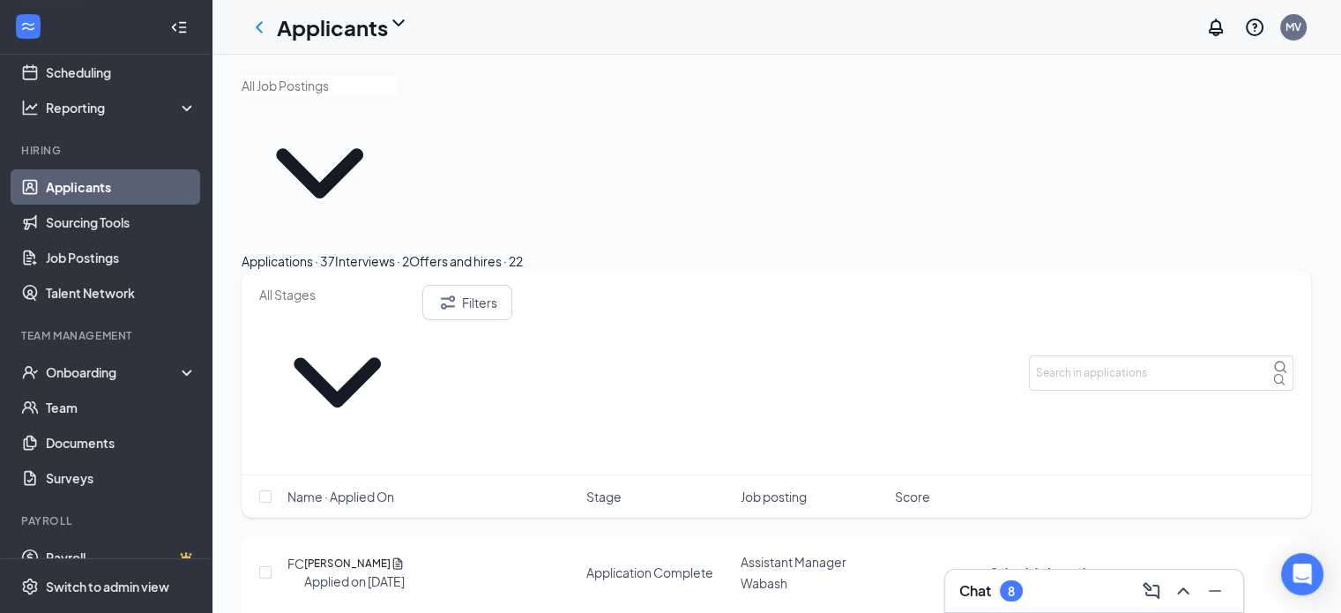
click at [1125, 562] on icon "Ellipses" at bounding box center [1114, 572] width 21 height 21
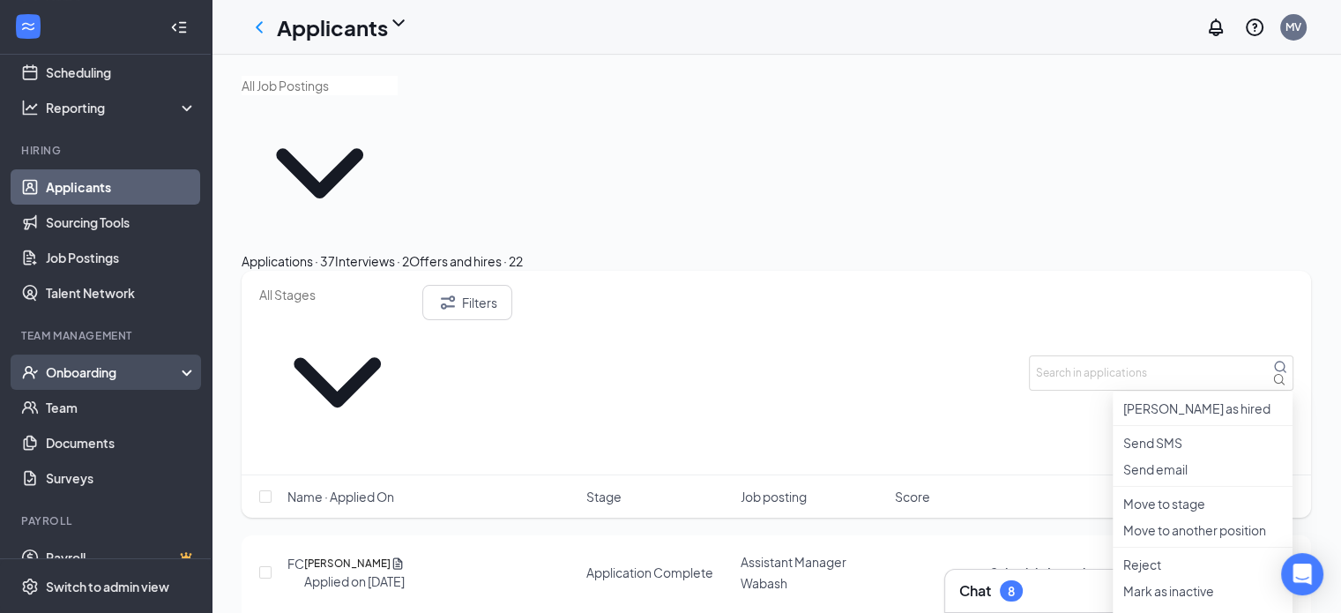
click at [58, 375] on div "Onboarding" at bounding box center [114, 372] width 136 height 18
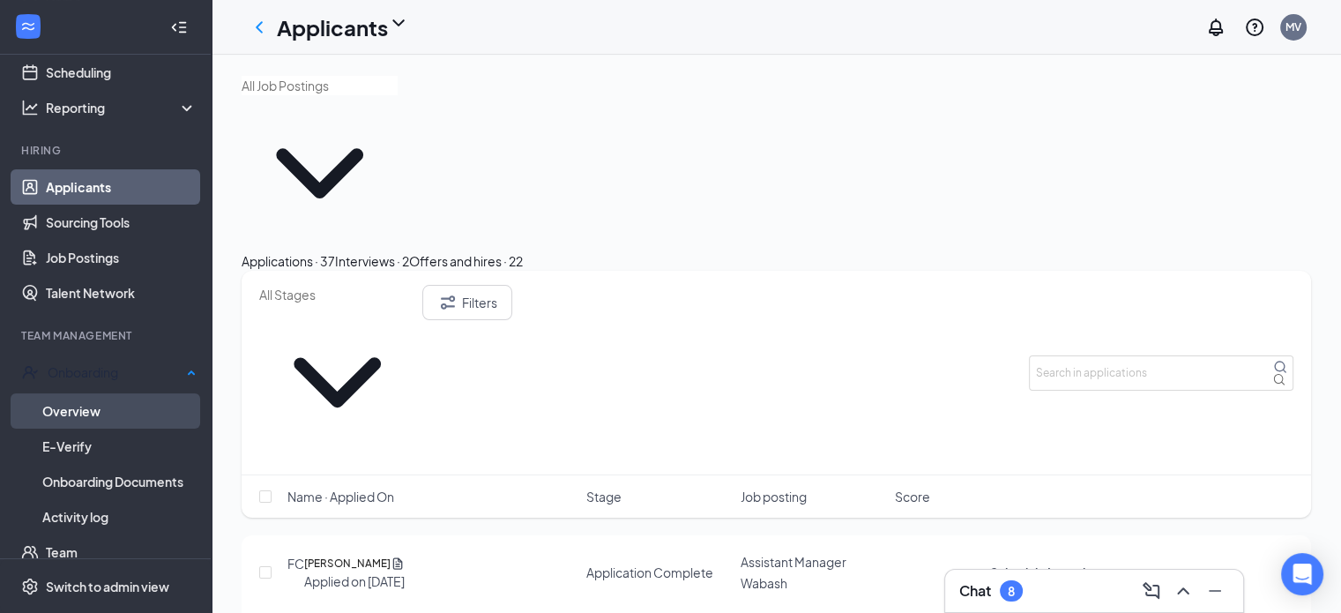
click at [74, 412] on link "Overview" at bounding box center [119, 410] width 154 height 35
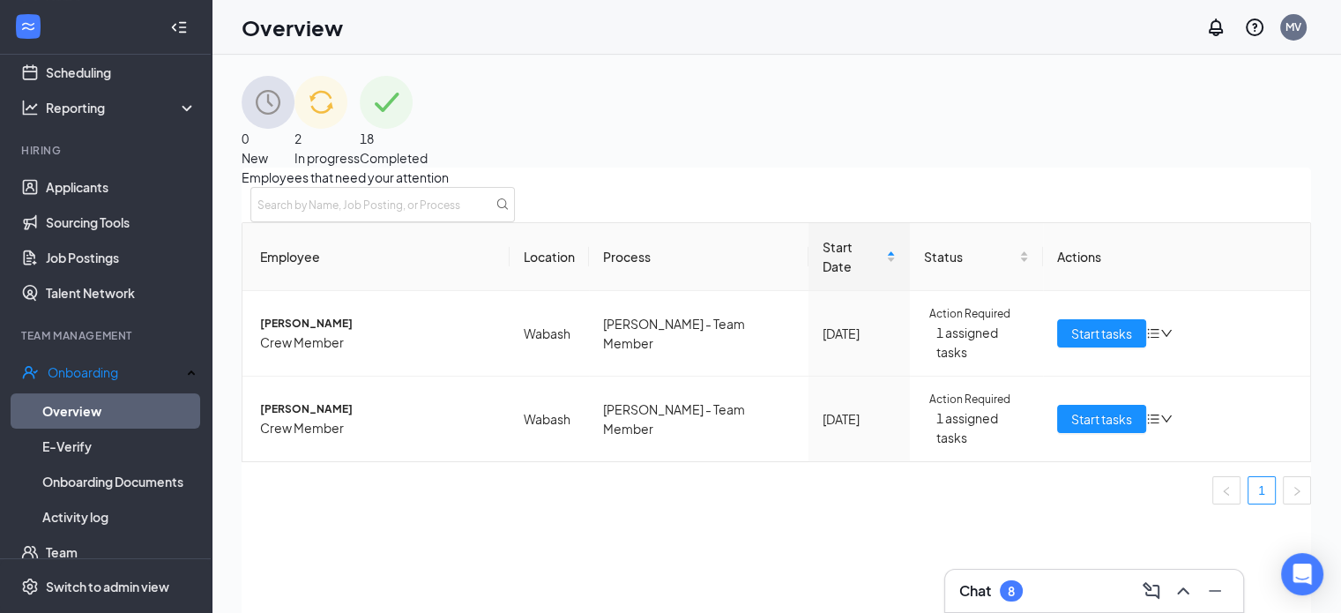
click at [428, 151] on div "18 Completed" at bounding box center [394, 122] width 68 height 92
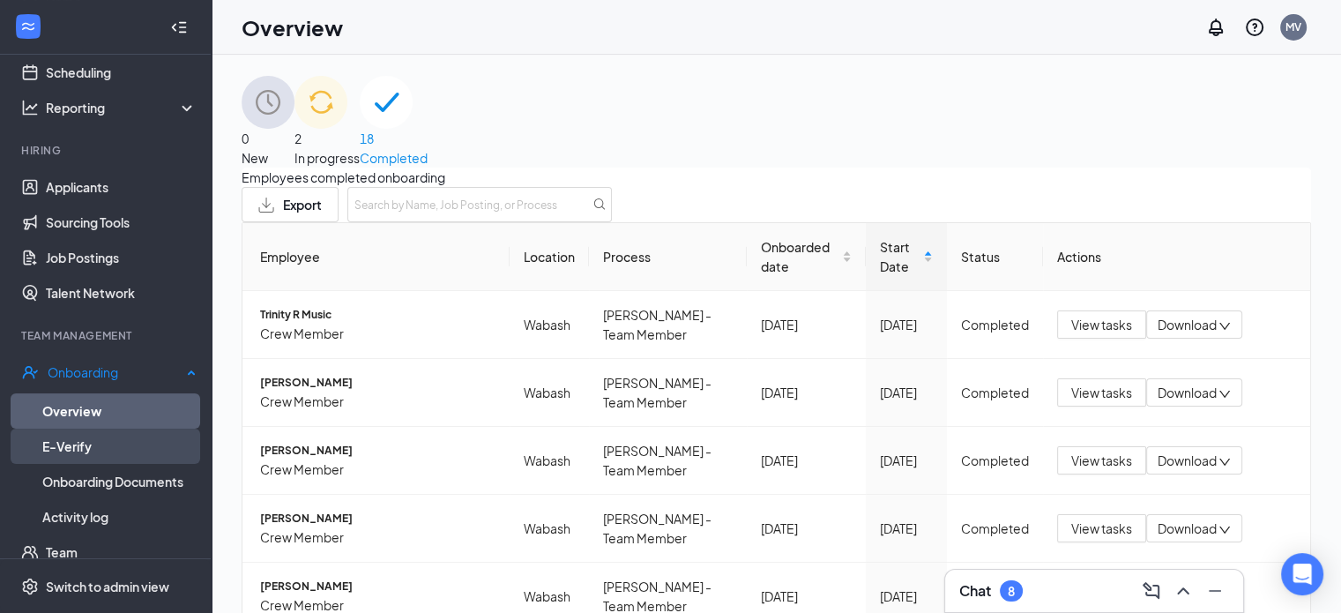
click at [116, 453] on link "E-Verify" at bounding box center [119, 446] width 154 height 35
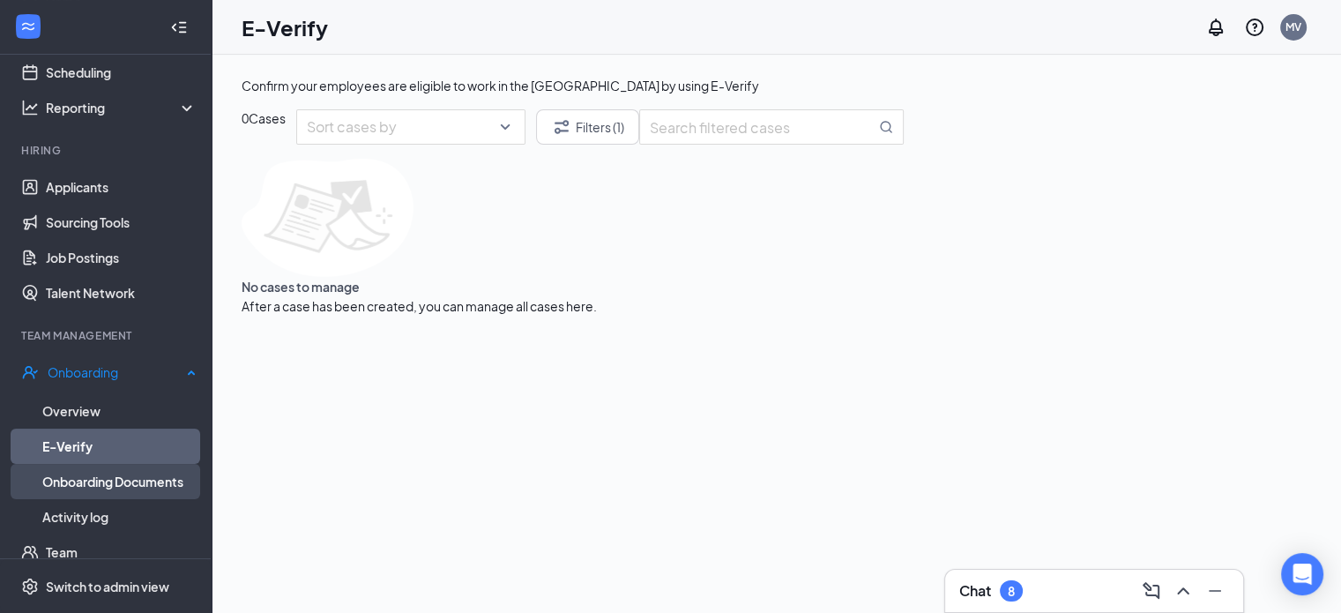
click at [120, 482] on link "Onboarding Documents" at bounding box center [119, 481] width 154 height 35
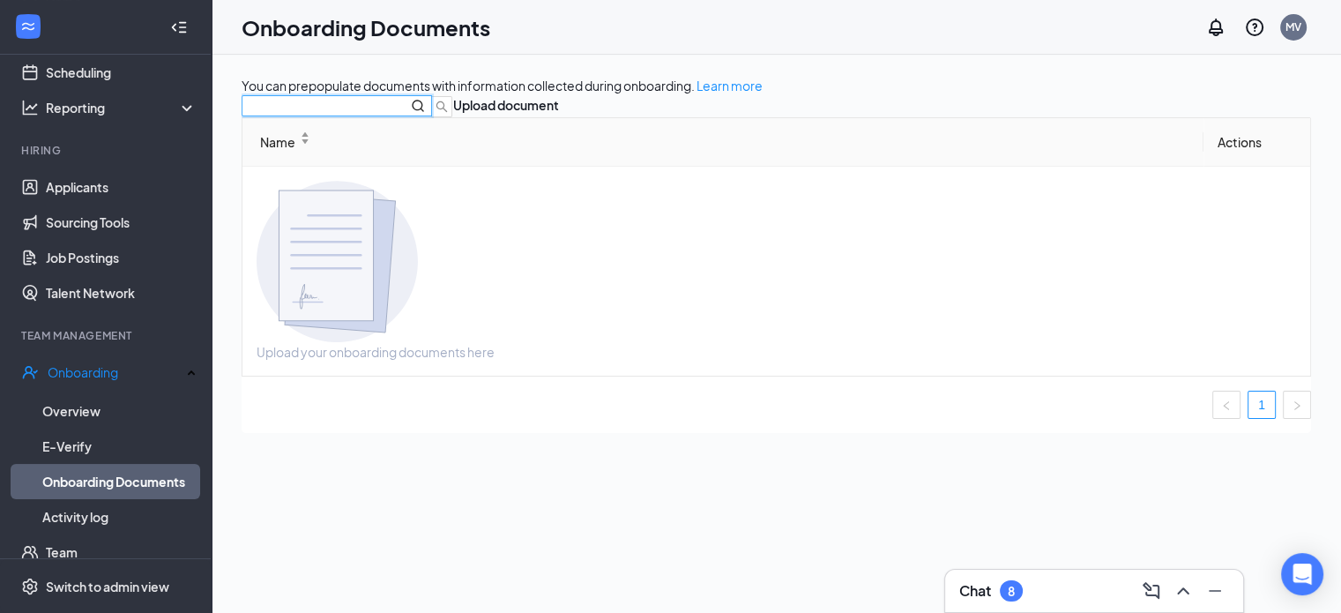
click at [383, 116] on input "text" at bounding box center [318, 105] width 138 height 19
click at [140, 507] on link "Activity log" at bounding box center [119, 516] width 154 height 35
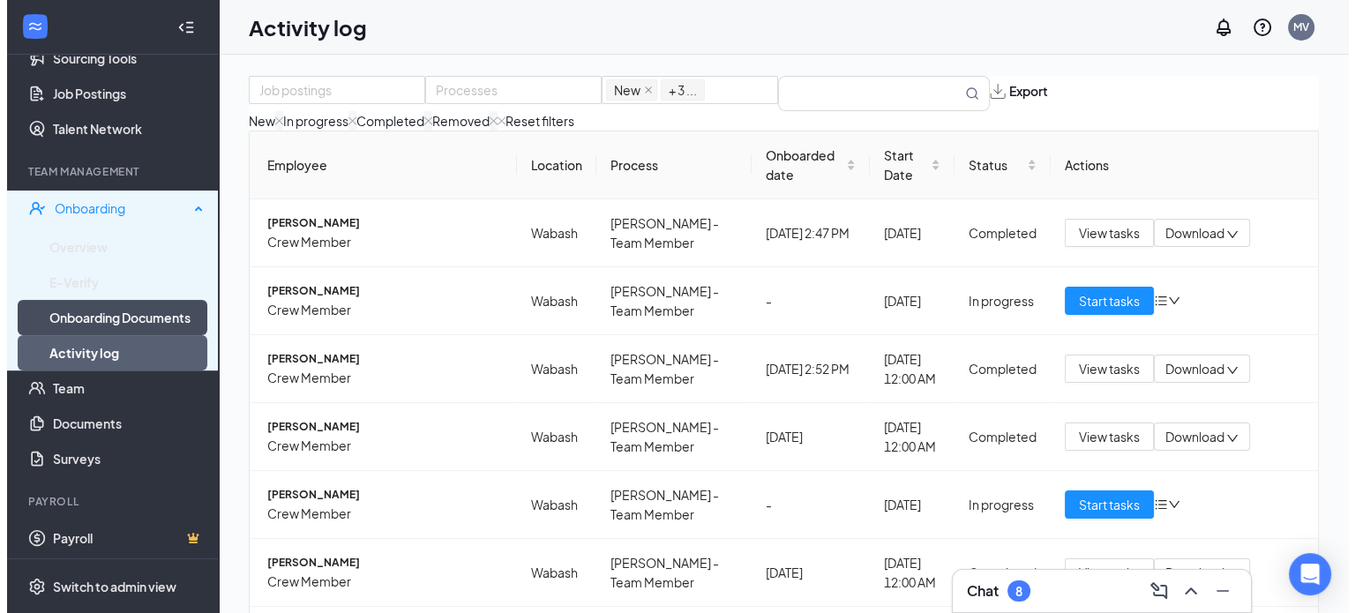
scroll to position [253, 0]
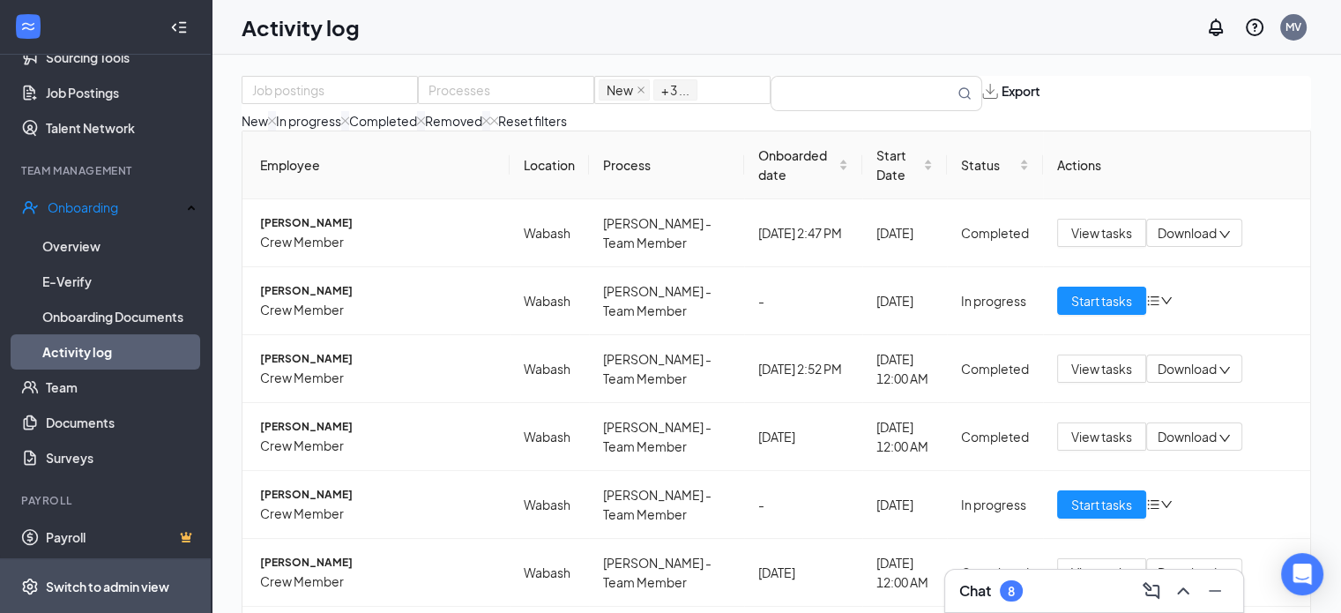
click at [89, 586] on div "Switch to admin view" at bounding box center [107, 587] width 123 height 18
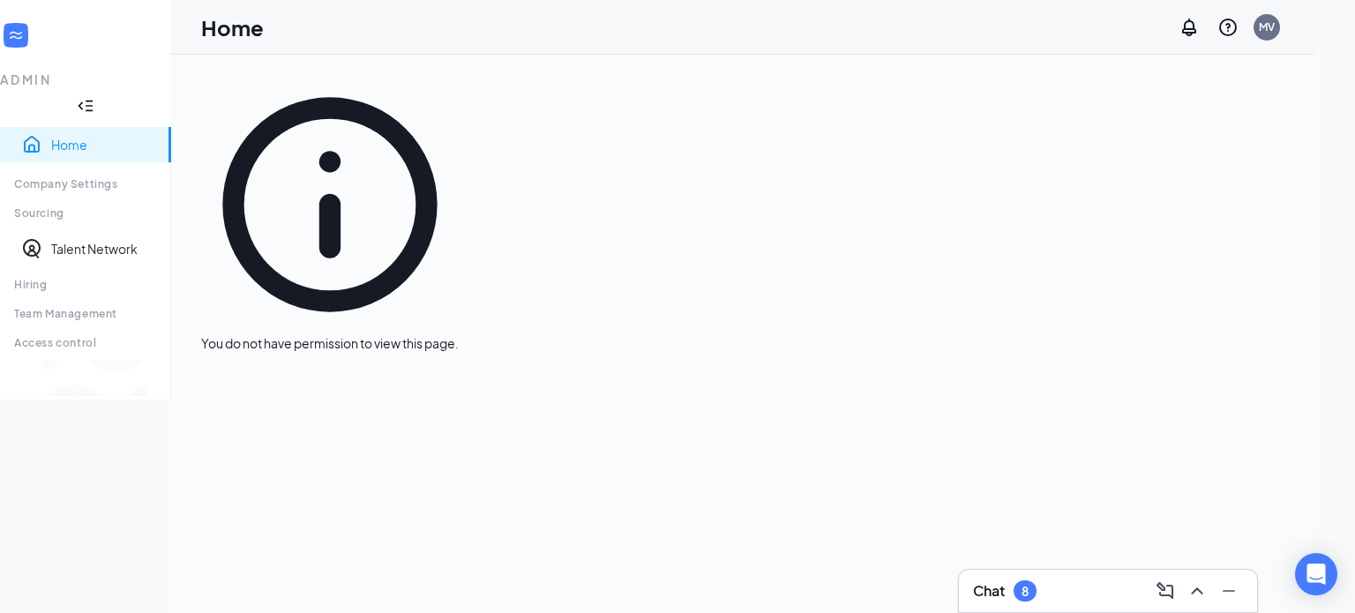
click at [104, 176] on div "Company Settings" at bounding box center [85, 183] width 142 height 15
click at [295, 387] on div "Switch to team view" at bounding box center [295, 378] width 0 height 18
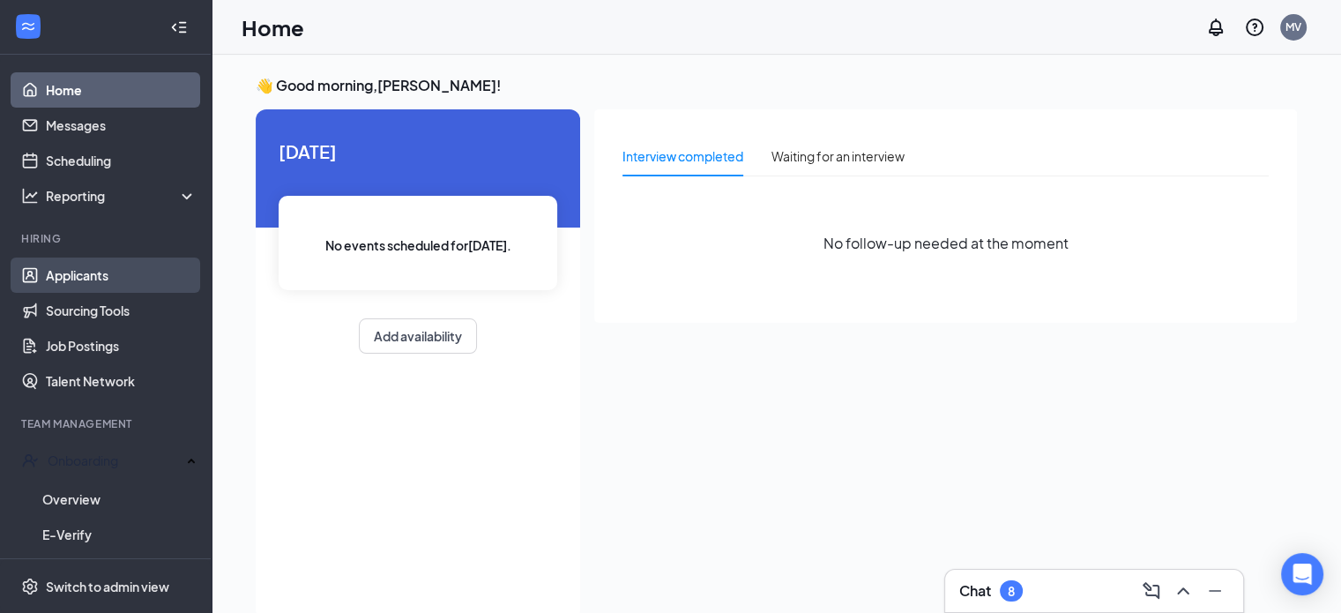
click at [95, 278] on link "Applicants" at bounding box center [121, 275] width 151 height 35
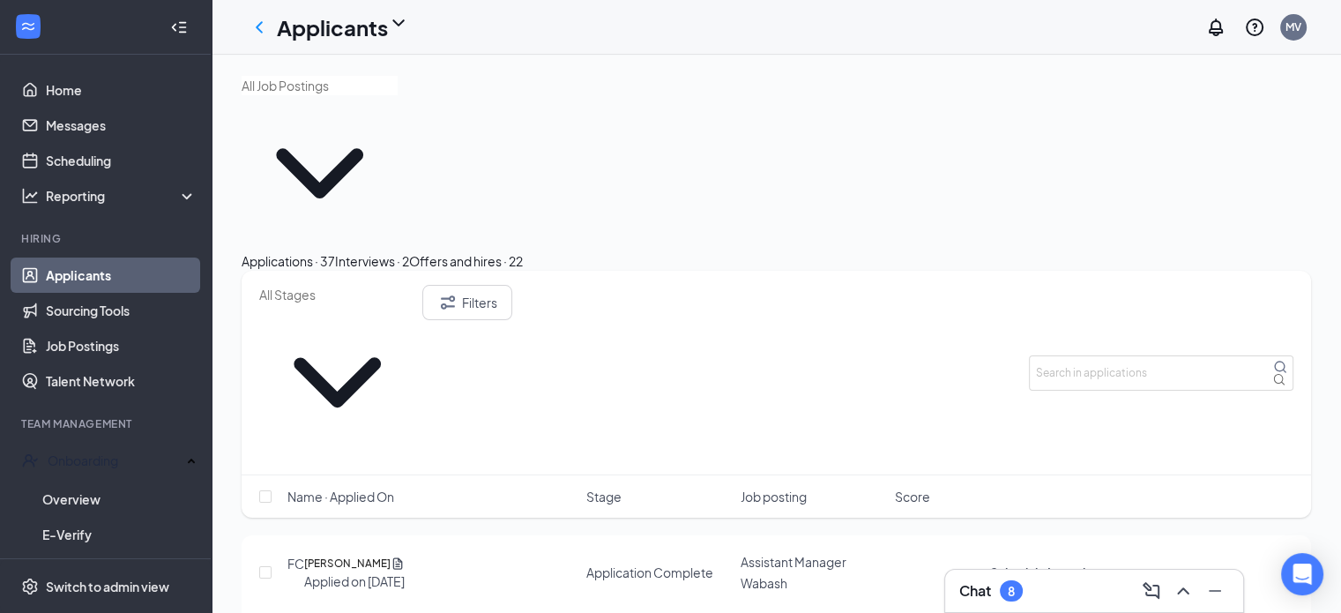
click at [523, 251] on button "Offers and hires · 22" at bounding box center [466, 260] width 114 height 19
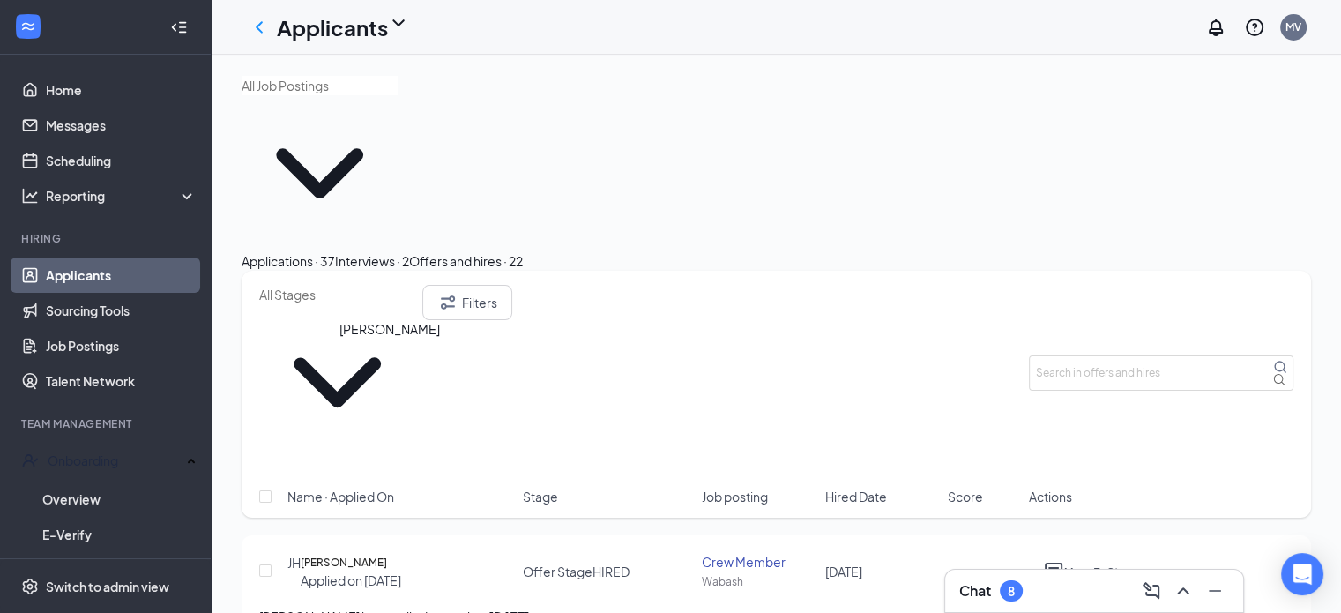
click at [387, 554] on h5 "[PERSON_NAME]" at bounding box center [344, 563] width 86 height 18
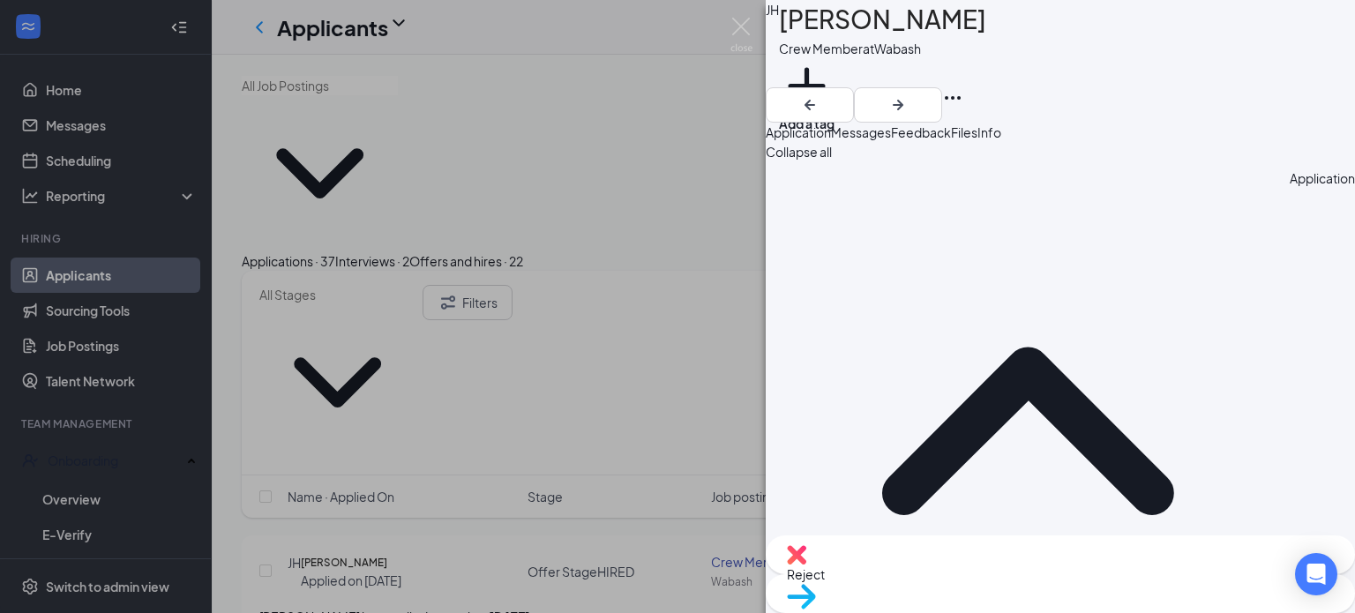
click at [1001, 140] on span "Info" at bounding box center [989, 132] width 24 height 16
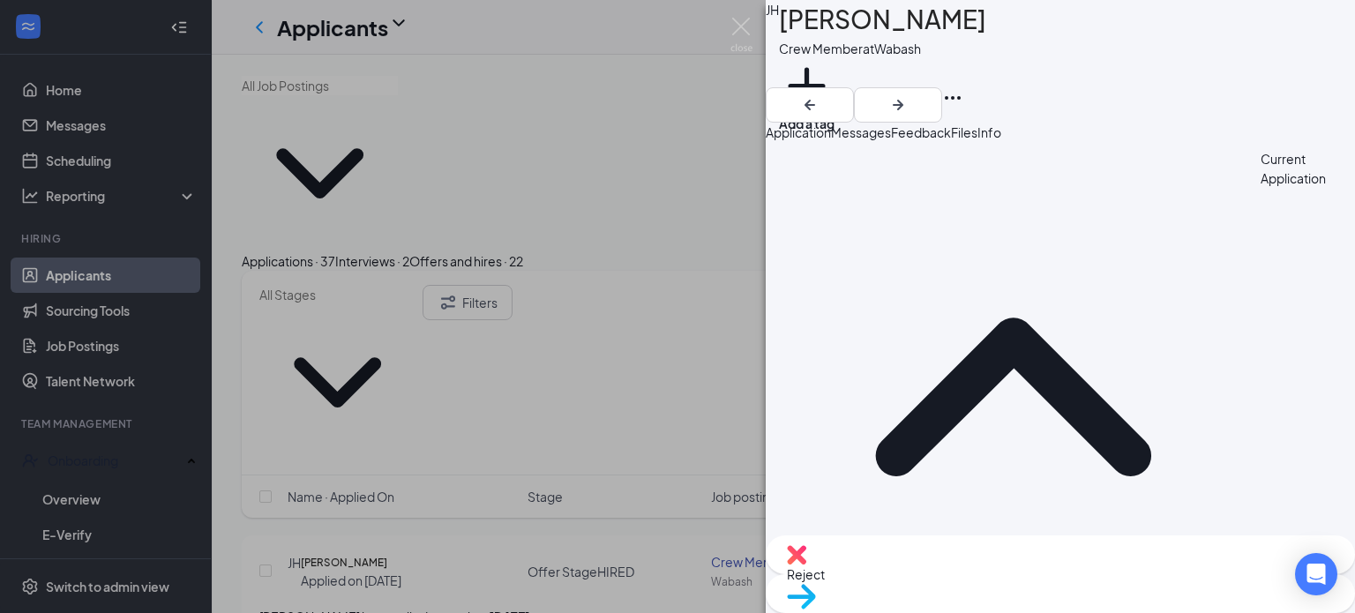
click at [977, 140] on span "Files" at bounding box center [964, 132] width 26 height 16
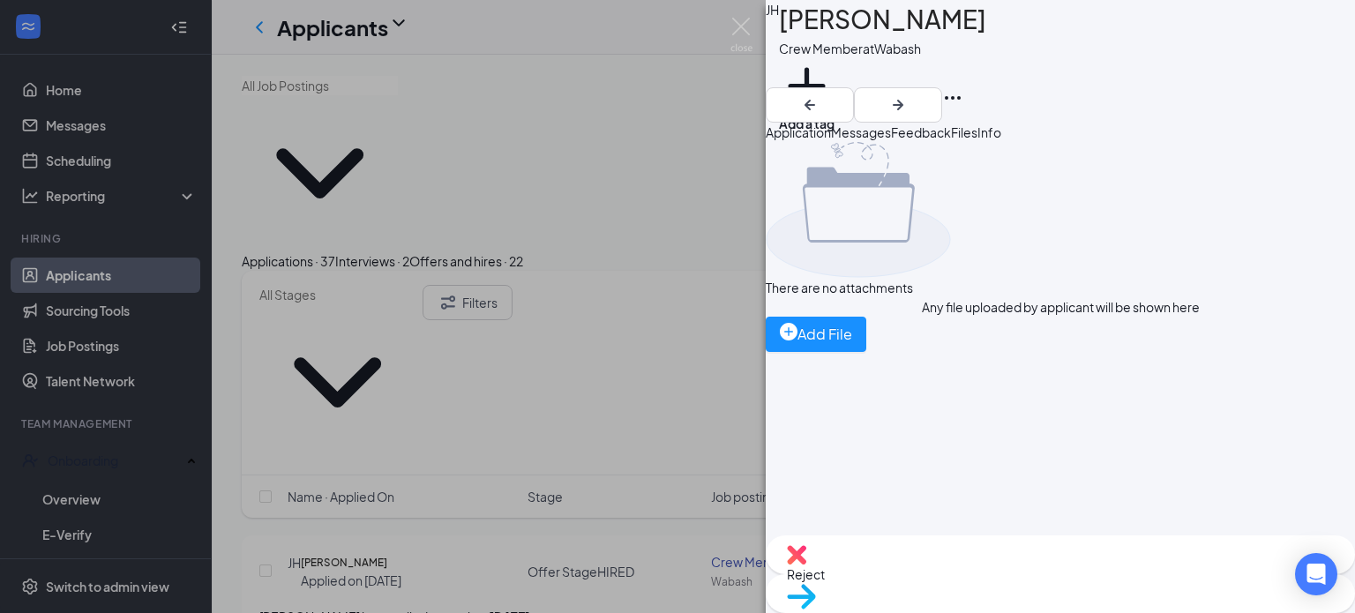
click at [1001, 136] on span "Info" at bounding box center [989, 132] width 24 height 16
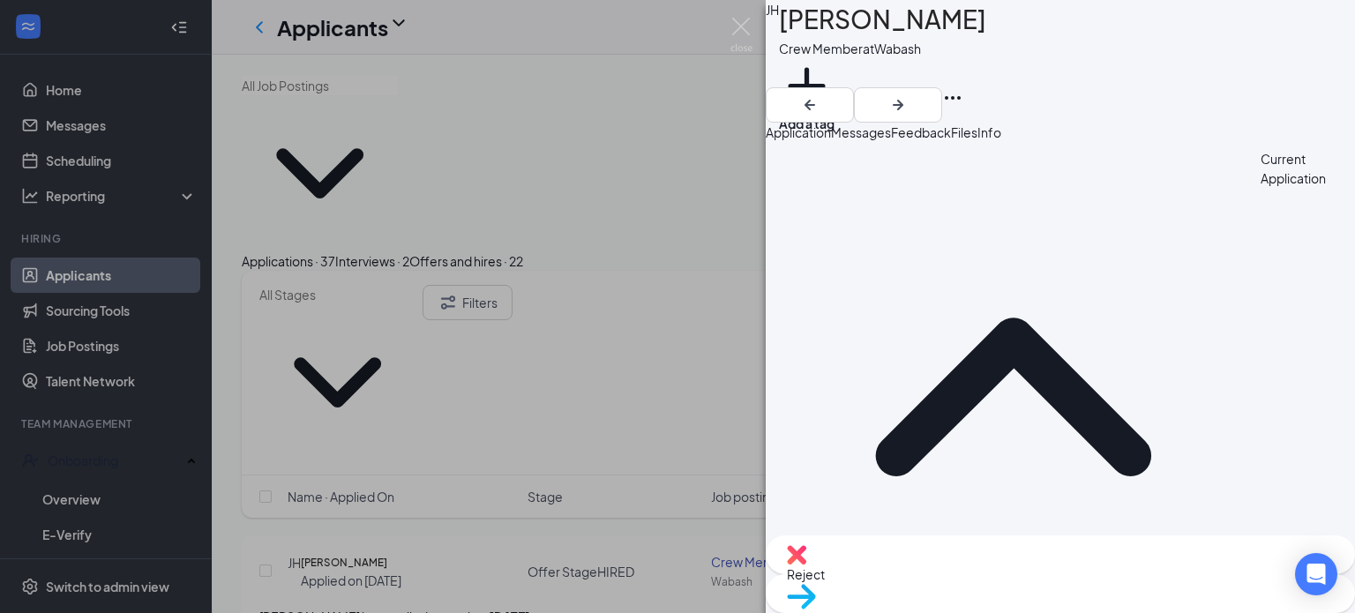
click at [638, 84] on div "JH Jonathan Hueston Crew Member at Wabash Add a tag Application Messages Feedba…" at bounding box center [677, 306] width 1355 height 613
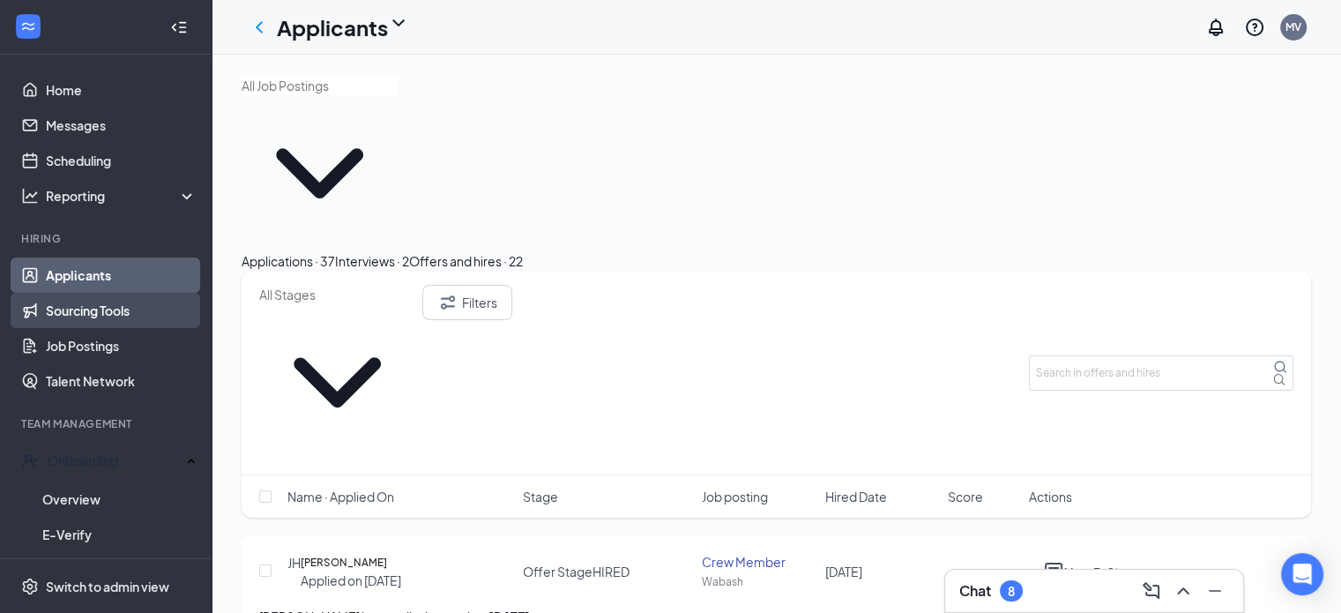
click at [155, 310] on link "Sourcing Tools" at bounding box center [121, 310] width 151 height 35
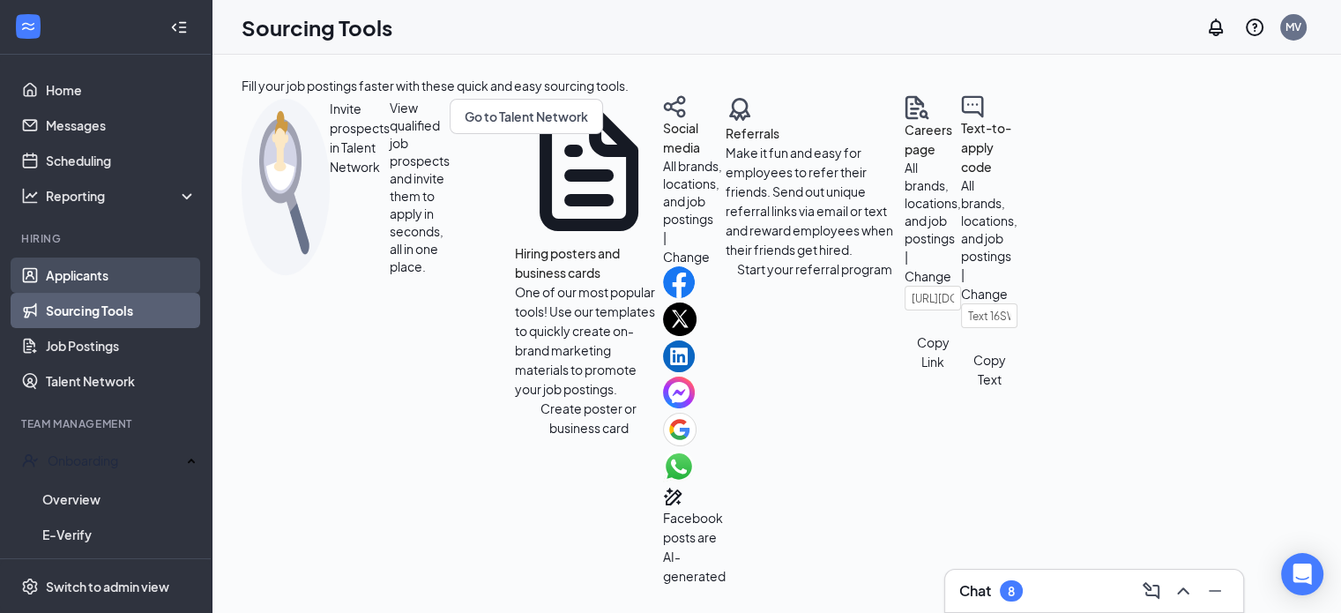
click at [152, 271] on link "Applicants" at bounding box center [121, 275] width 151 height 35
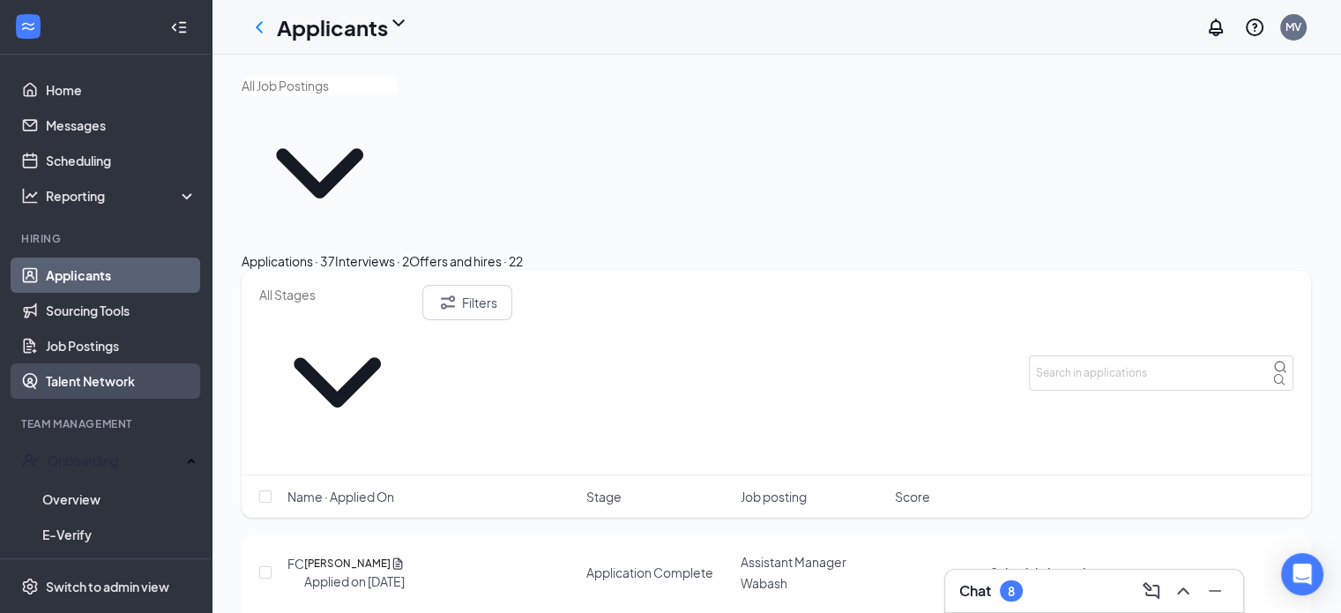
click at [94, 383] on link "Talent Network" at bounding box center [121, 380] width 151 height 35
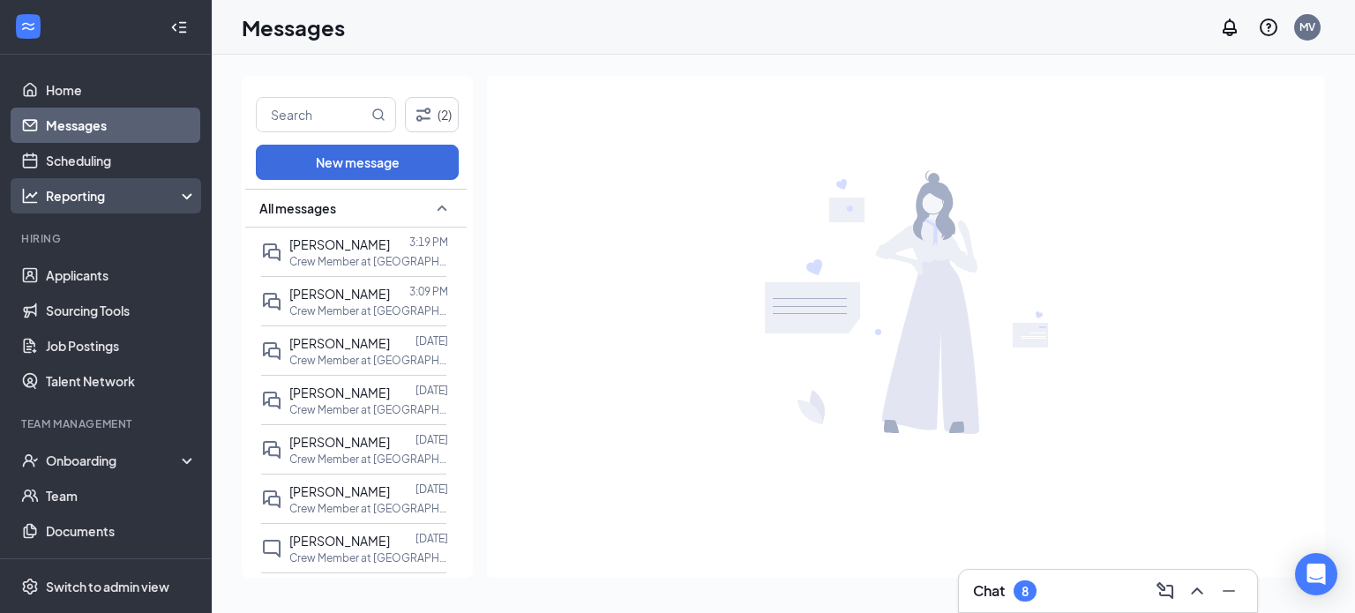
click at [160, 192] on div "Reporting" at bounding box center [122, 196] width 152 height 18
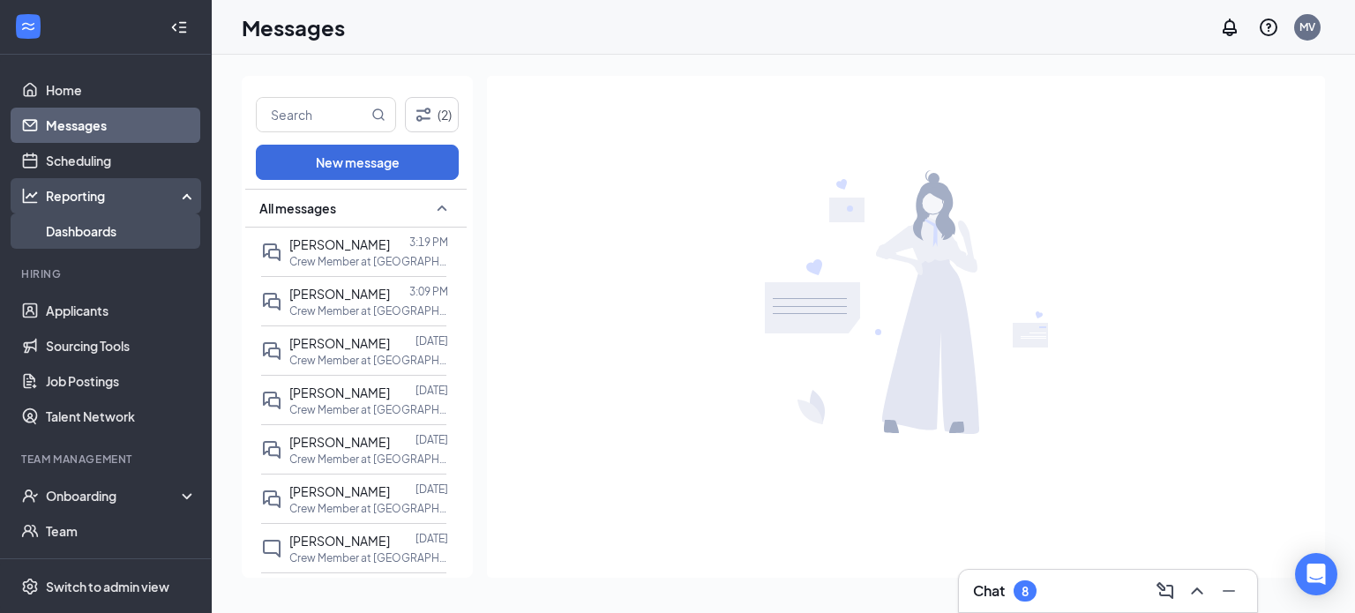
click at [120, 231] on link "Dashboards" at bounding box center [121, 230] width 151 height 35
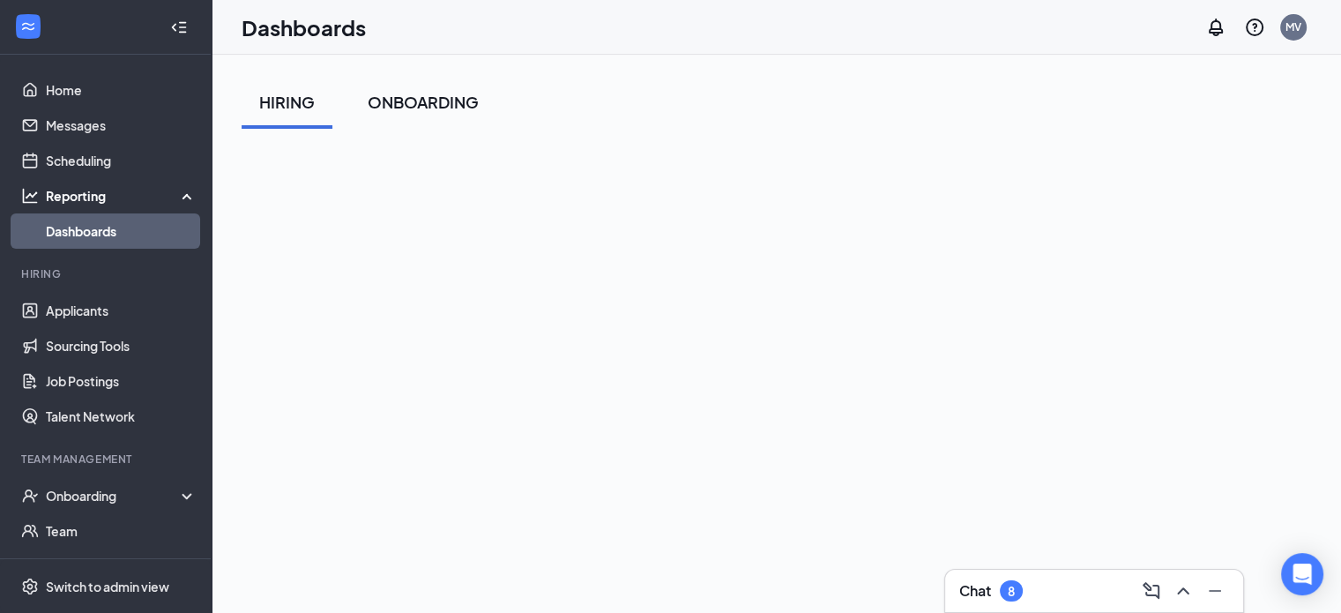
click at [448, 95] on div "ONBOARDING" at bounding box center [423, 102] width 111 height 22
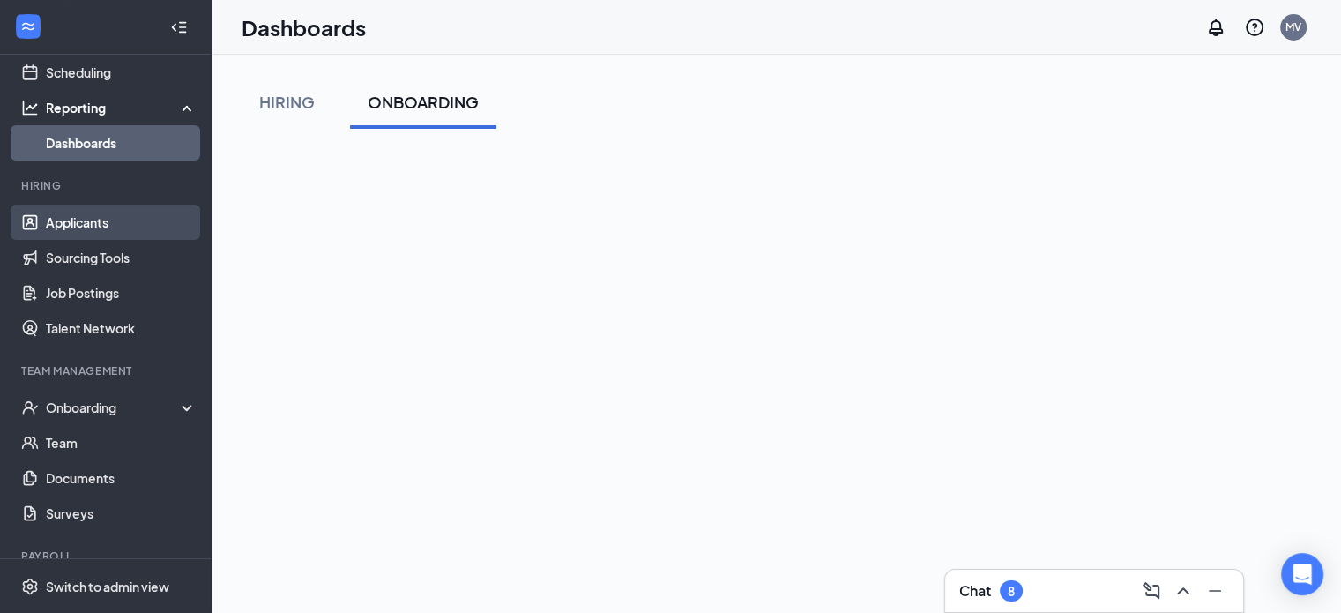
click at [100, 214] on link "Applicants" at bounding box center [121, 222] width 151 height 35
